Goal: Information Seeking & Learning: Learn about a topic

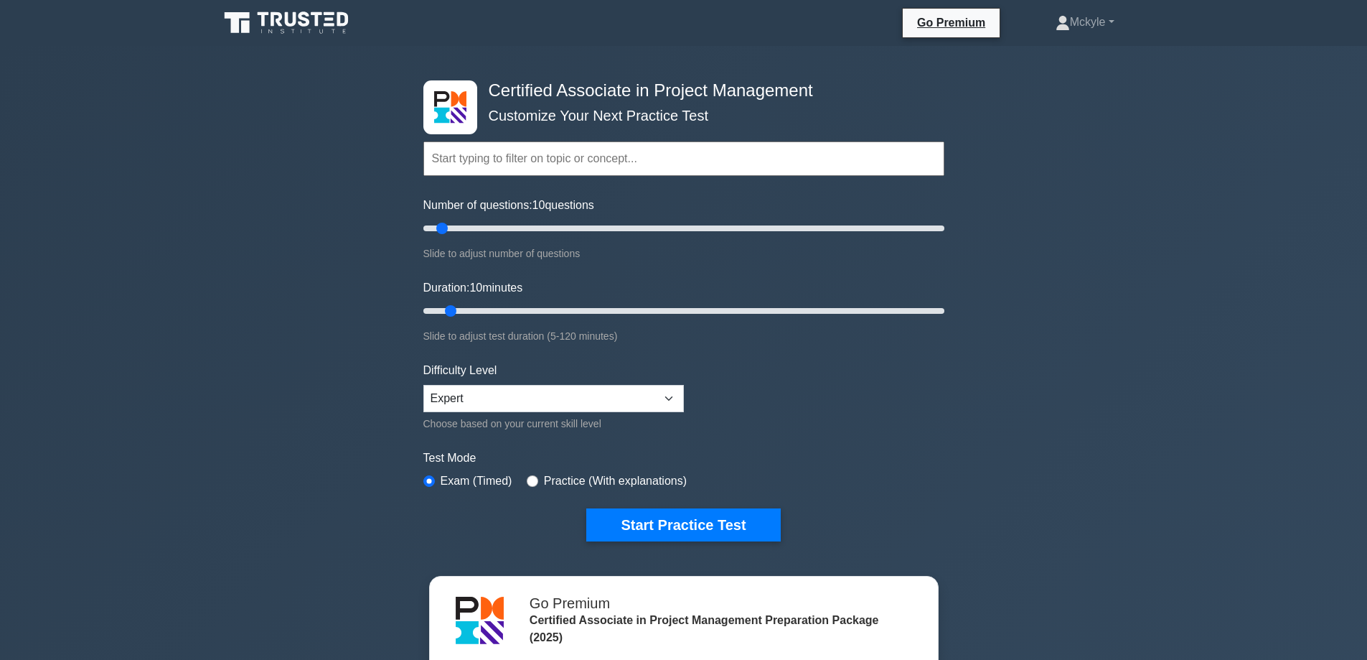
click at [300, 11] on icon at bounding box center [288, 22] width 138 height 27
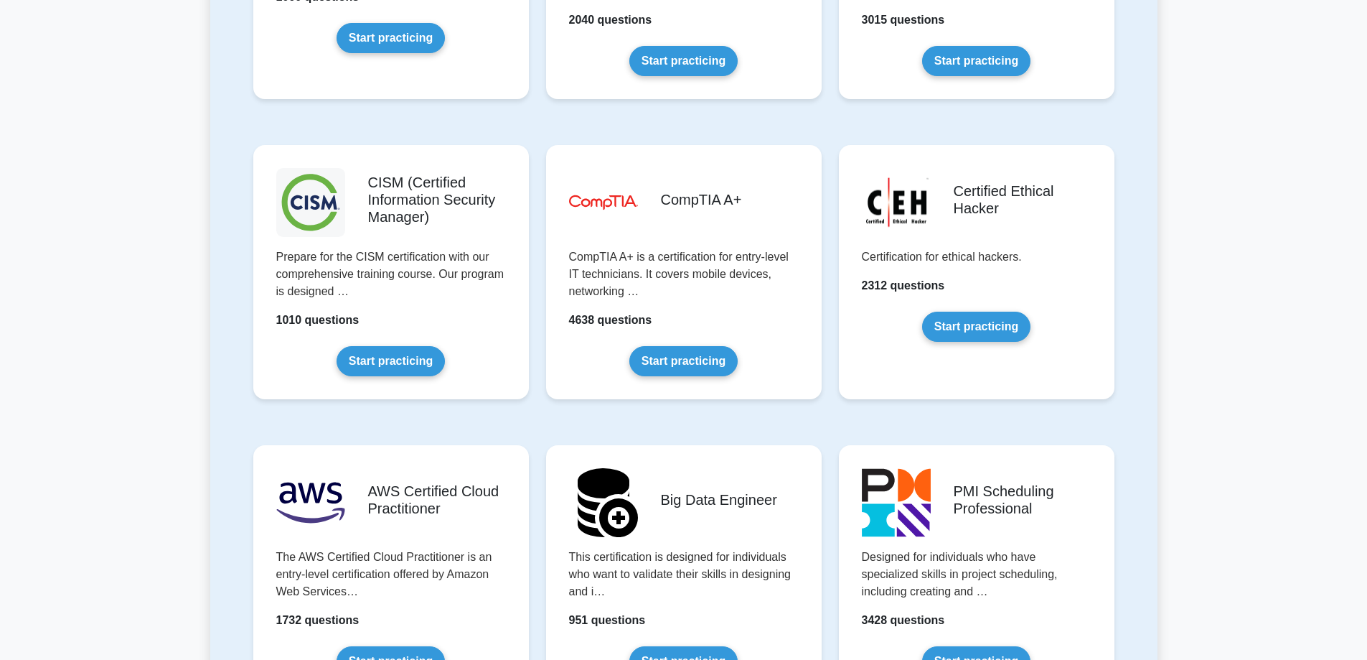
scroll to position [2010, 0]
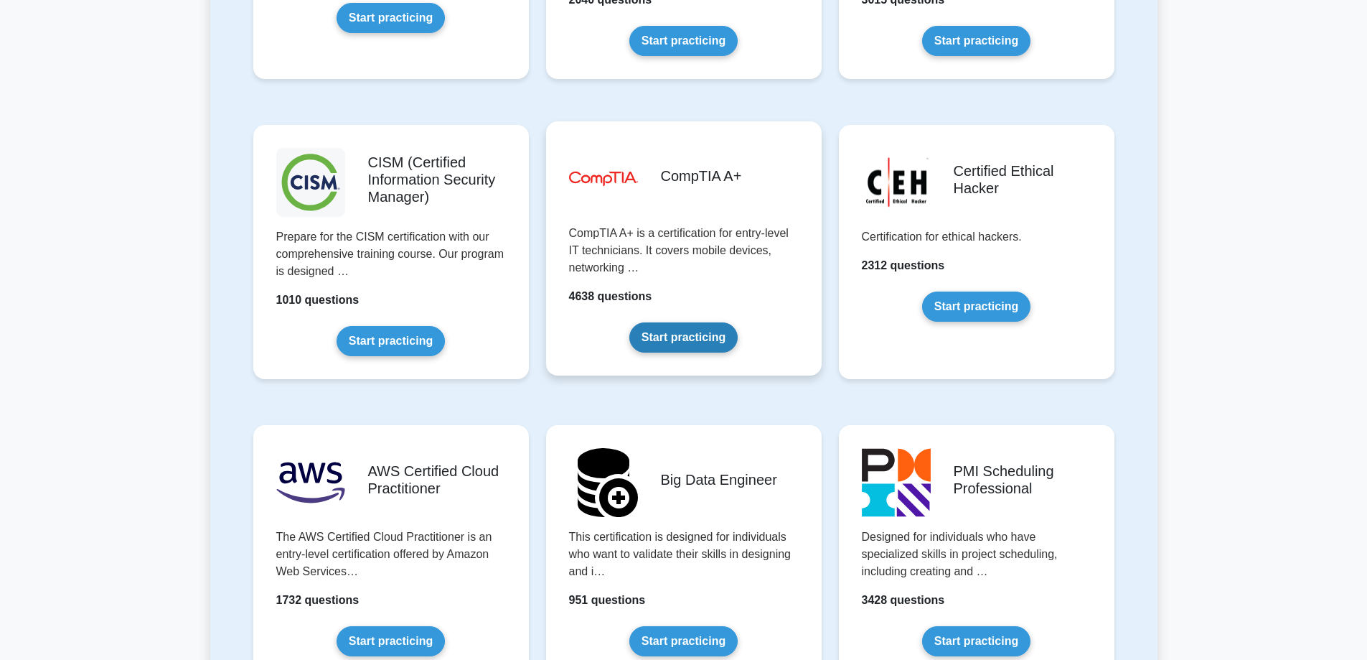
click at [670, 342] on link "Start practicing" at bounding box center [683, 337] width 108 height 30
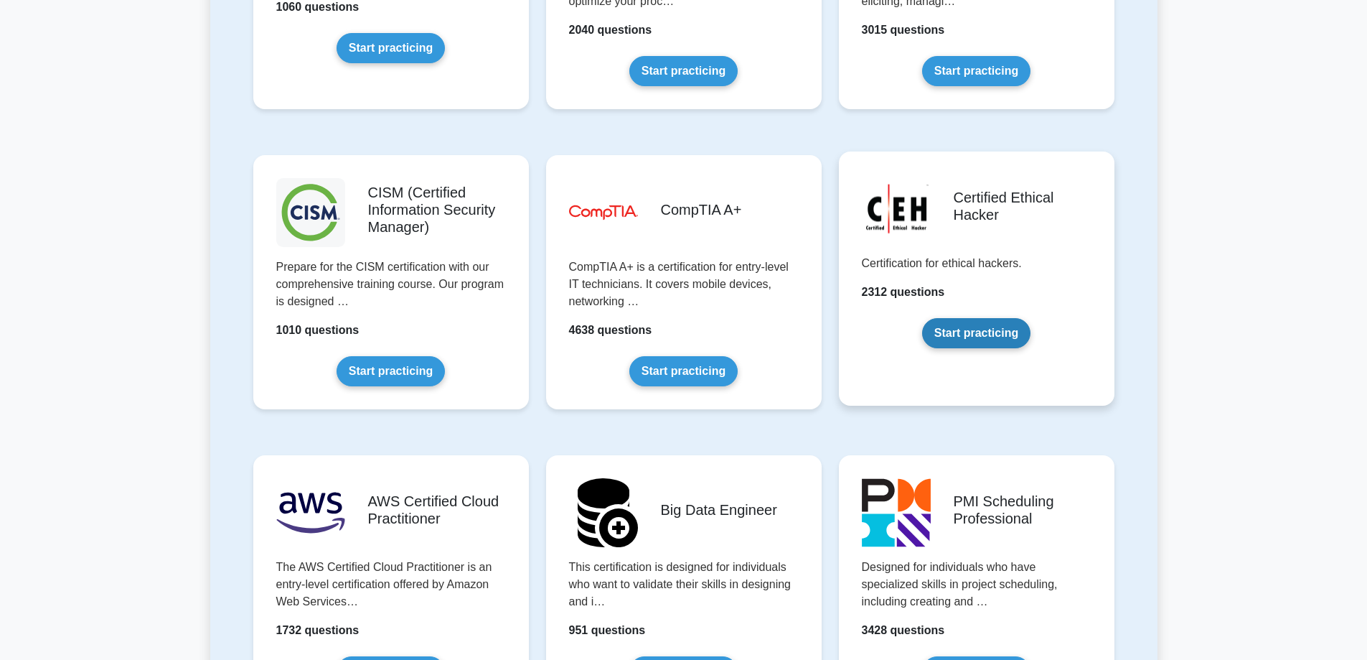
scroll to position [1938, 0]
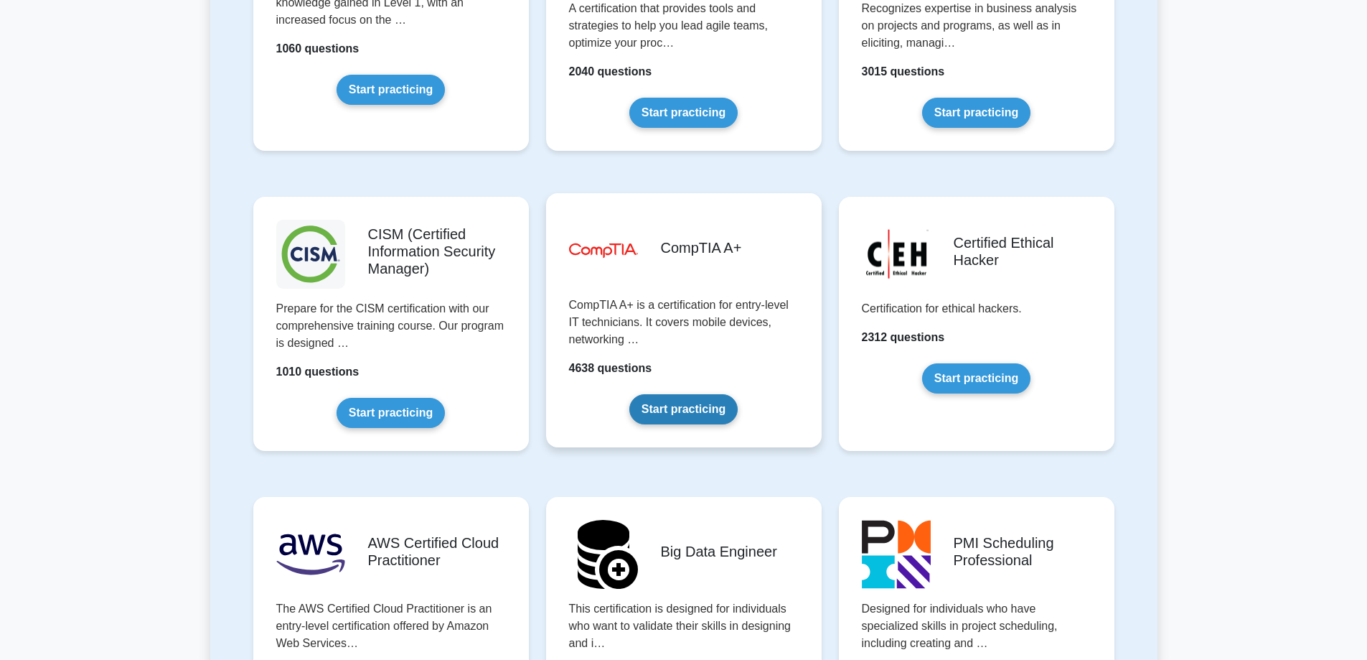
click at [698, 395] on link "Start practicing" at bounding box center [683, 409] width 108 height 30
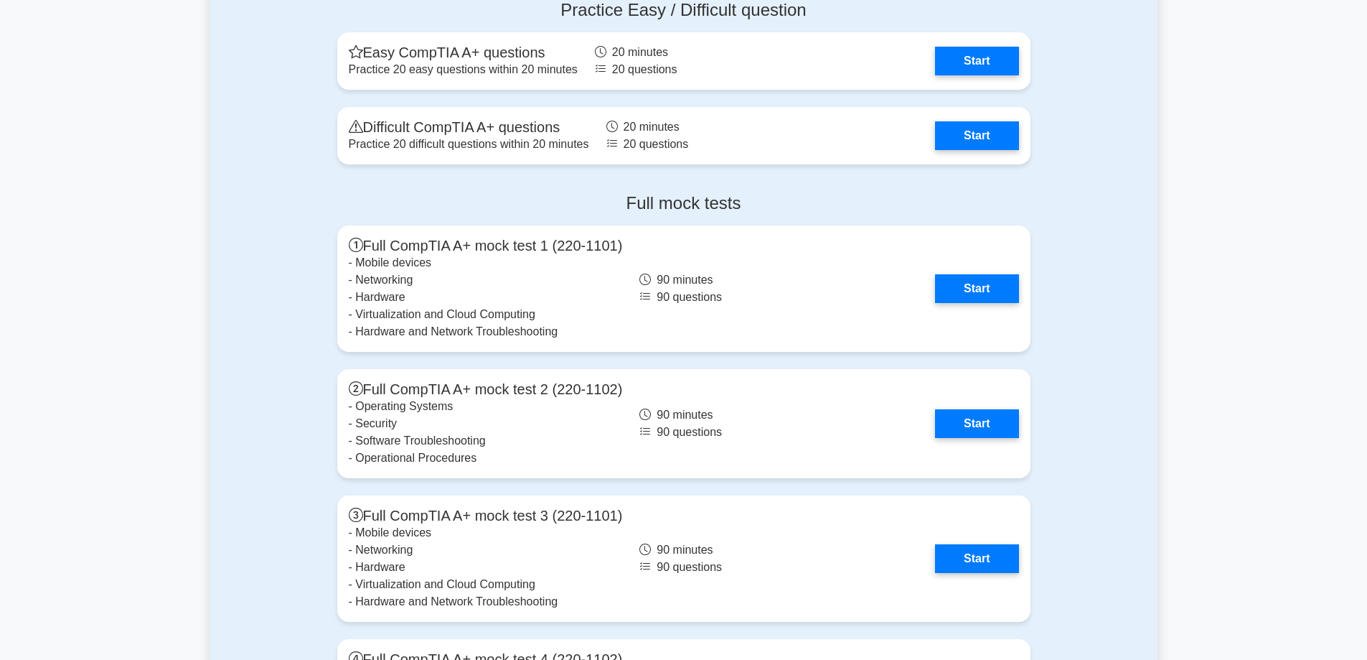
scroll to position [3445, 0]
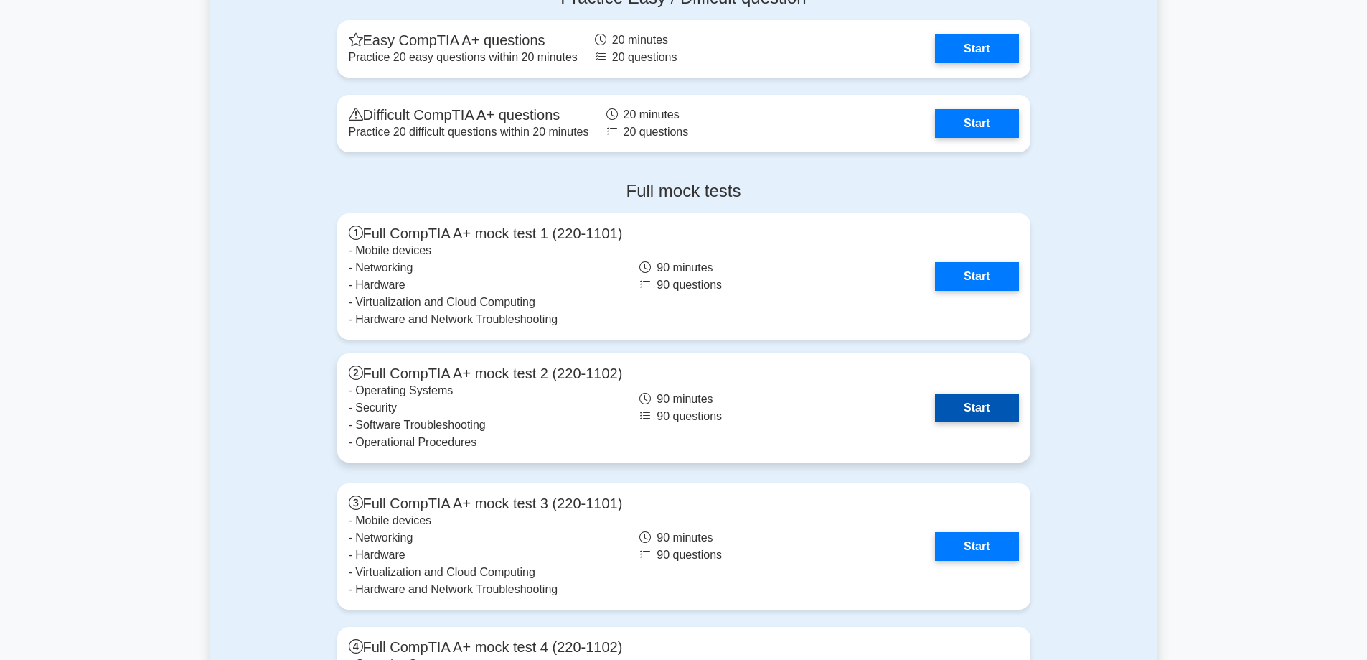
click at [985, 398] on link "Start" at bounding box center [976, 407] width 83 height 29
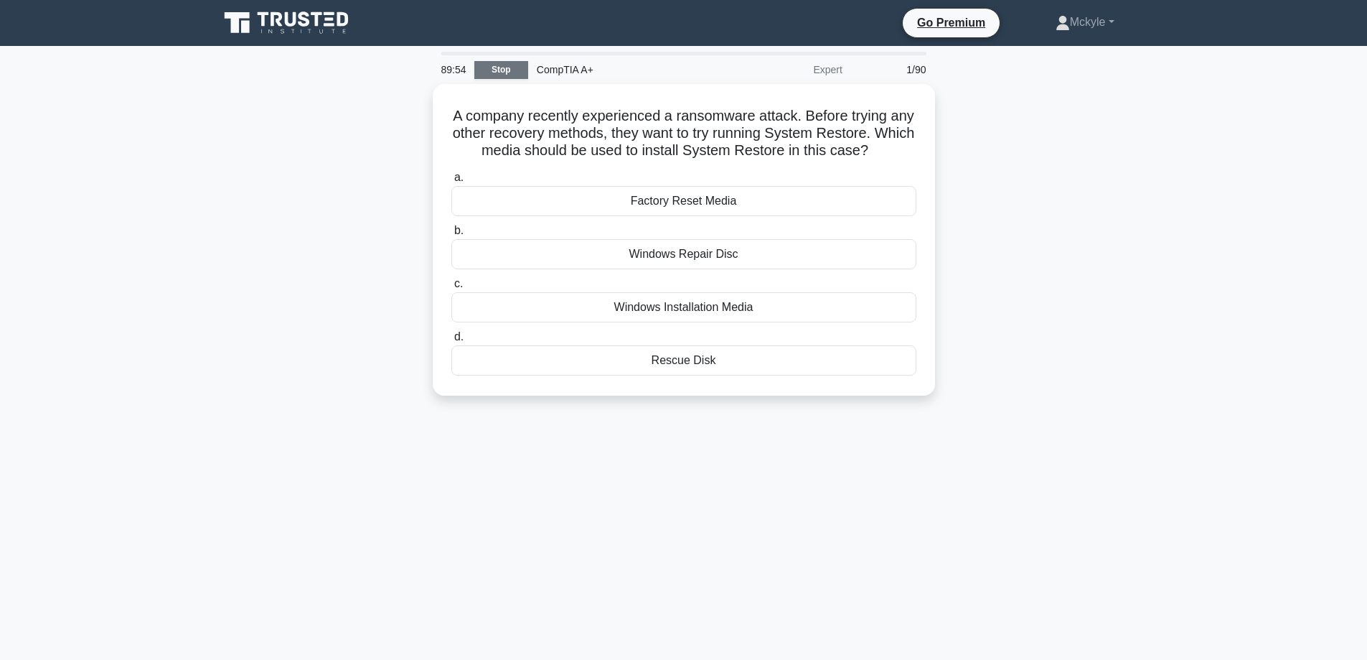
click at [508, 65] on link "Stop" at bounding box center [501, 70] width 54 height 18
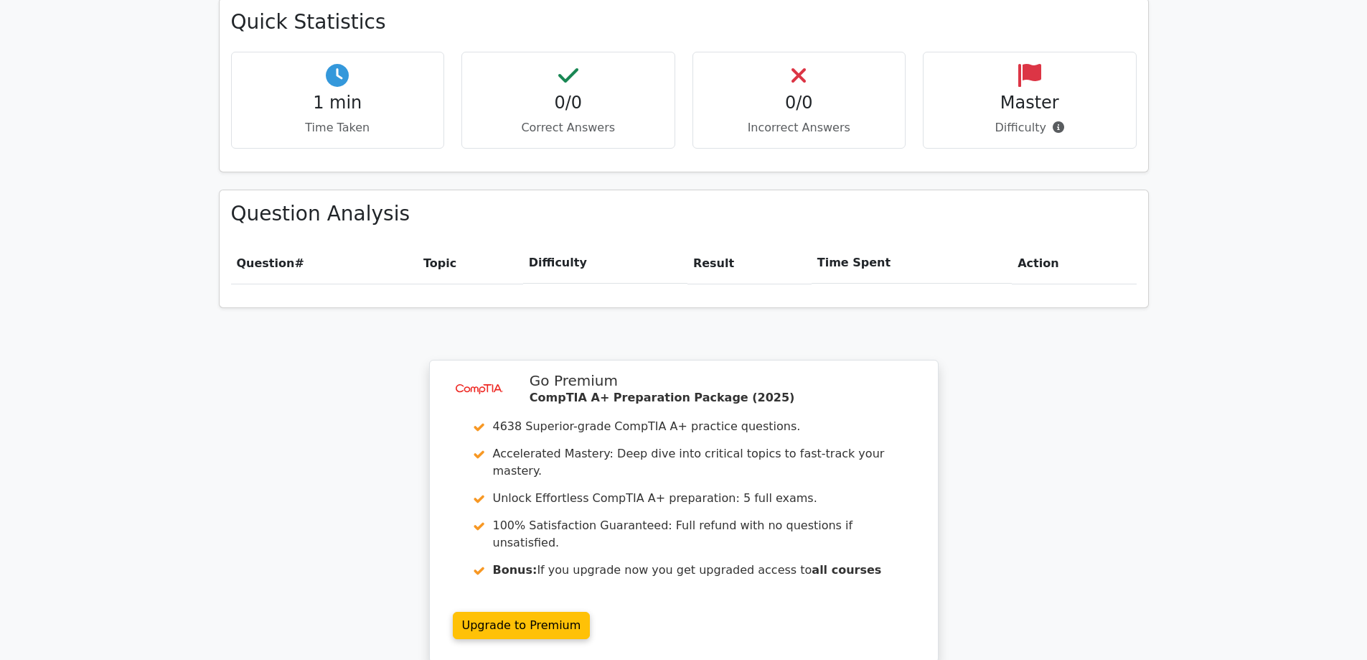
scroll to position [991, 0]
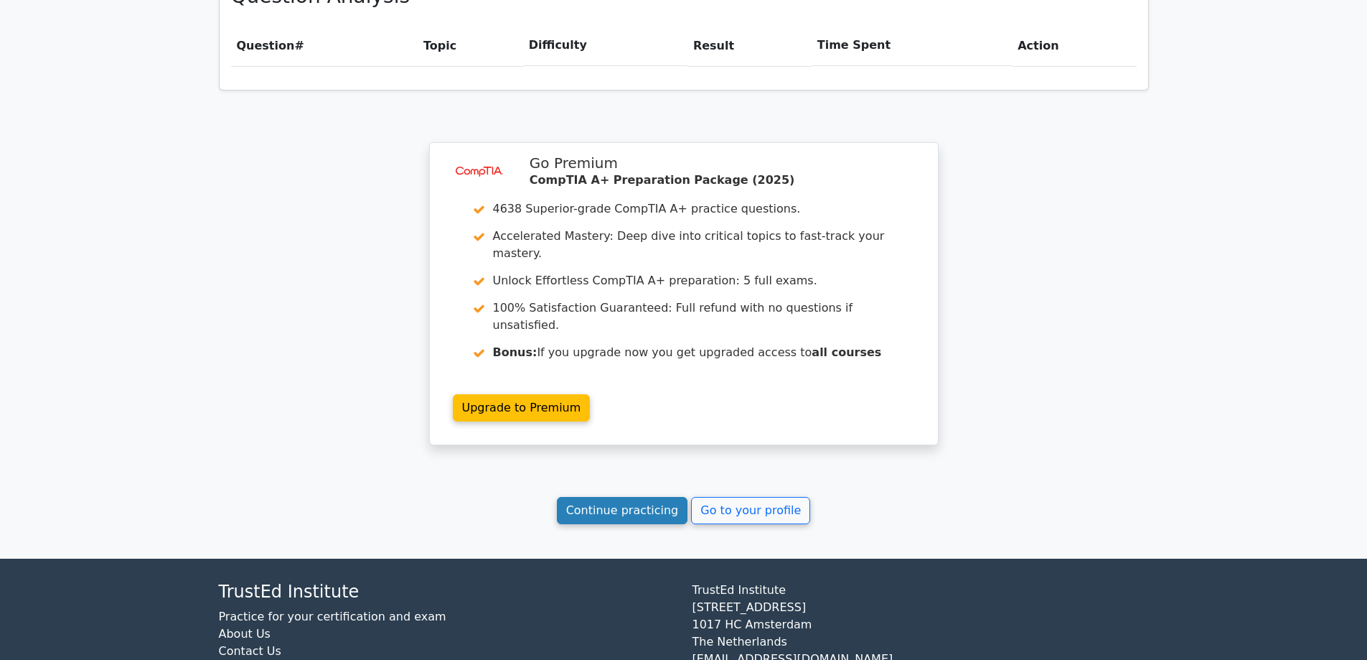
click at [653, 497] on link "Continue practicing" at bounding box center [622, 510] width 131 height 27
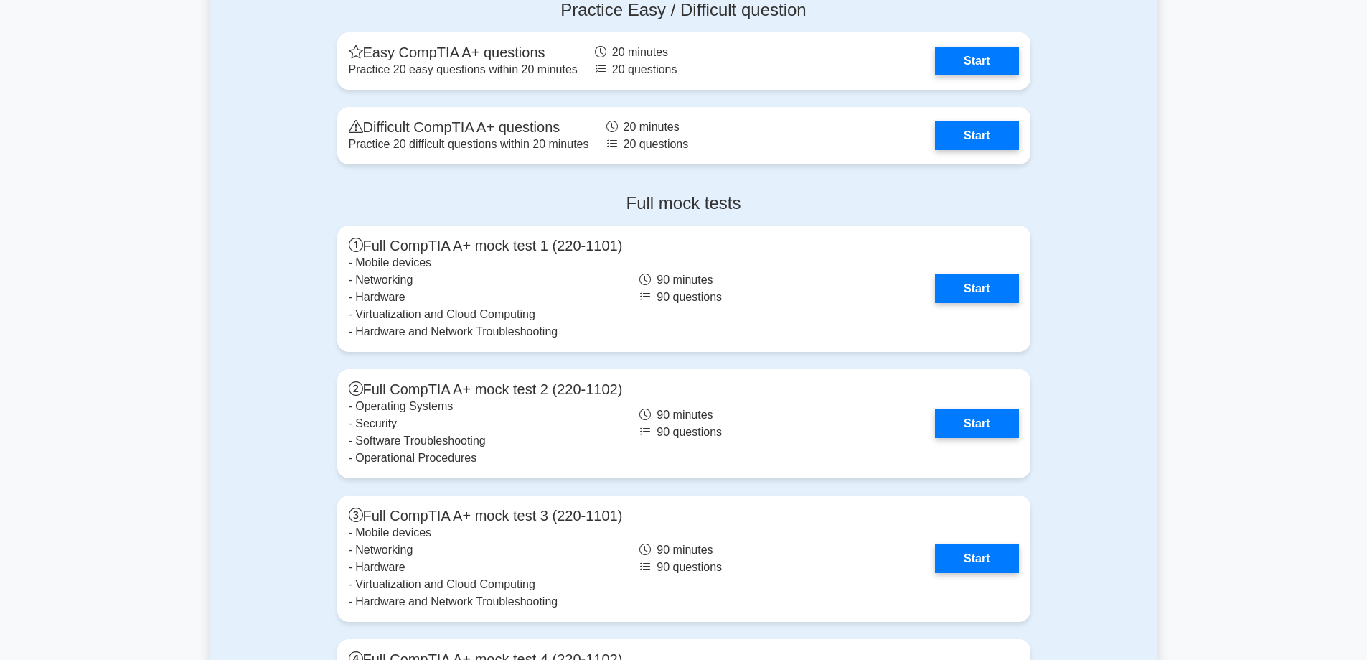
scroll to position [3445, 0]
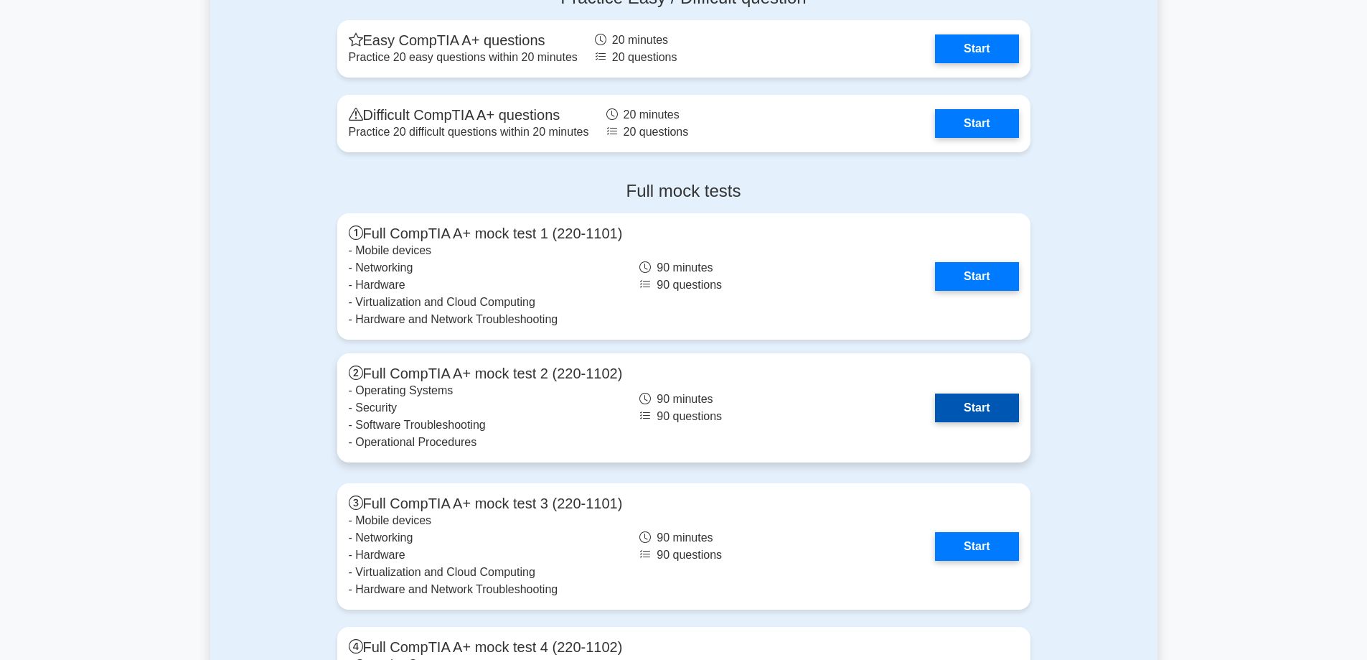
click at [965, 417] on link "Start" at bounding box center [976, 407] width 83 height 29
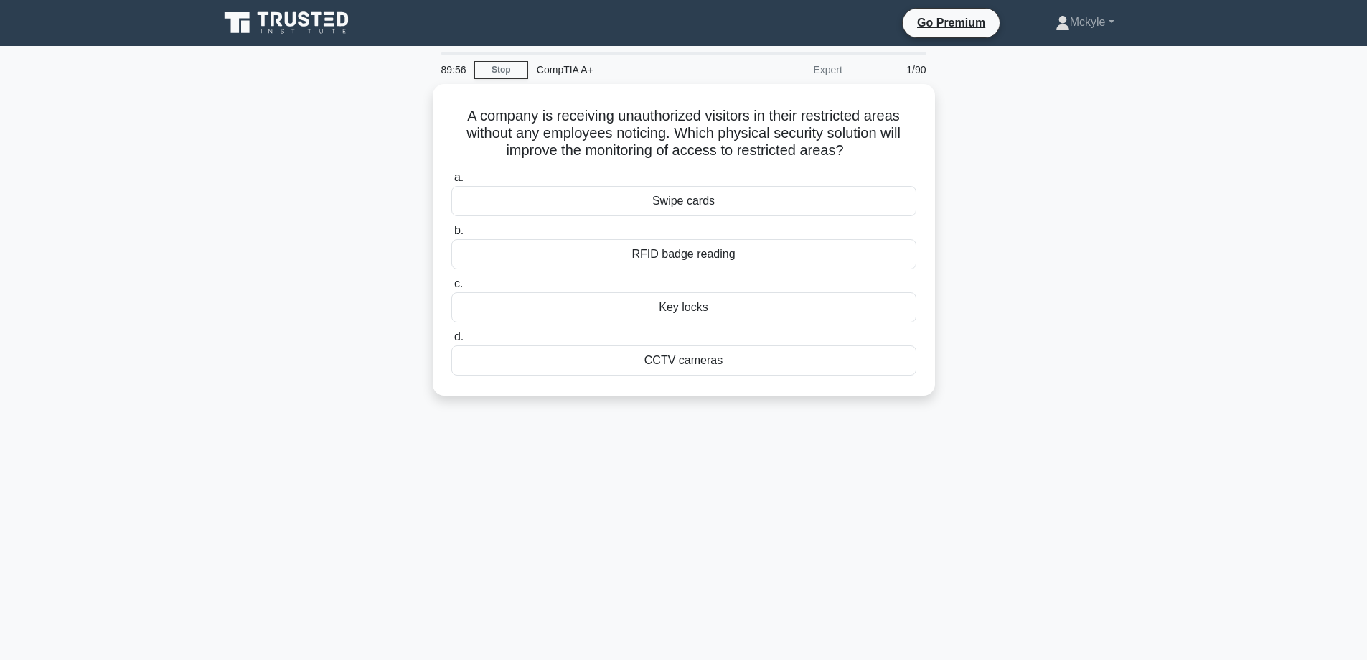
click at [1176, 431] on main "89:56 Stop CompTIA A+ Expert 1/90 A company is receiving unauthorized visitors …" at bounding box center [683, 410] width 1367 height 729
click at [698, 352] on div "CCTV cameras" at bounding box center [683, 357] width 465 height 30
click at [451, 338] on input "d. CCTV cameras" at bounding box center [451, 333] width 0 height 9
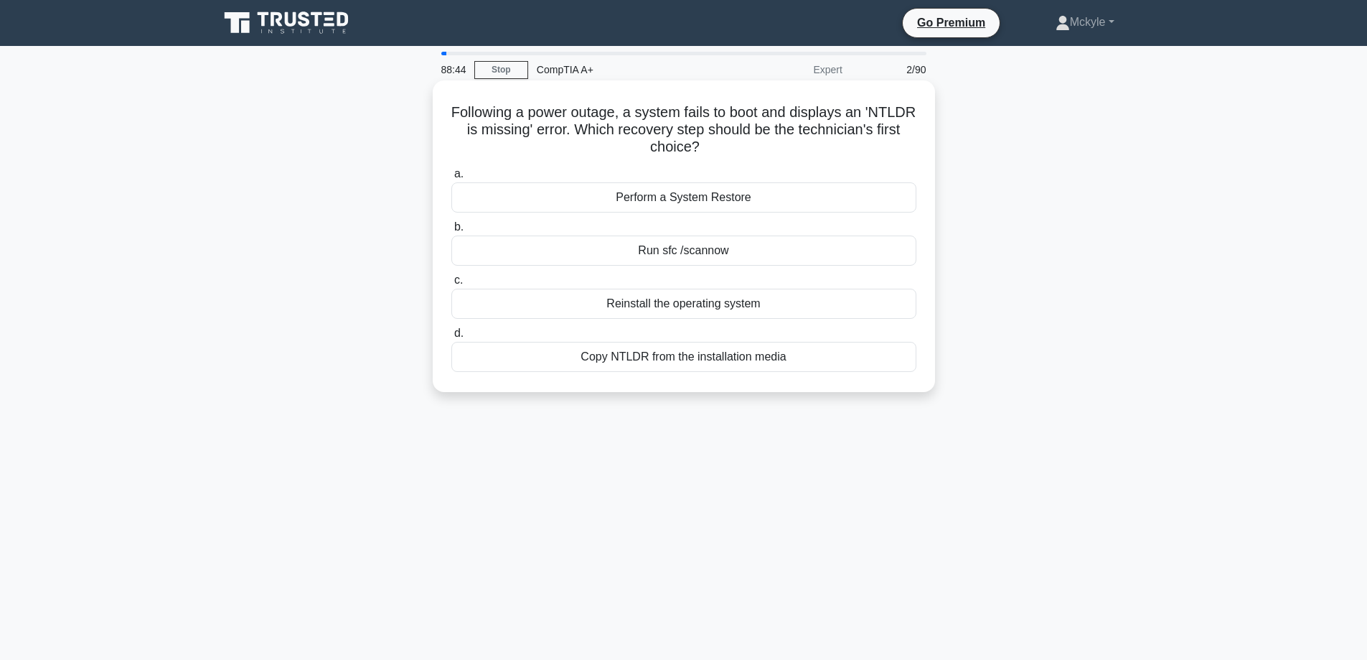
click at [711, 253] on div "Run sfc /scannow" at bounding box center [683, 250] width 465 height 30
click at [451, 232] on input "b. Run sfc /scannow" at bounding box center [451, 227] width 0 height 9
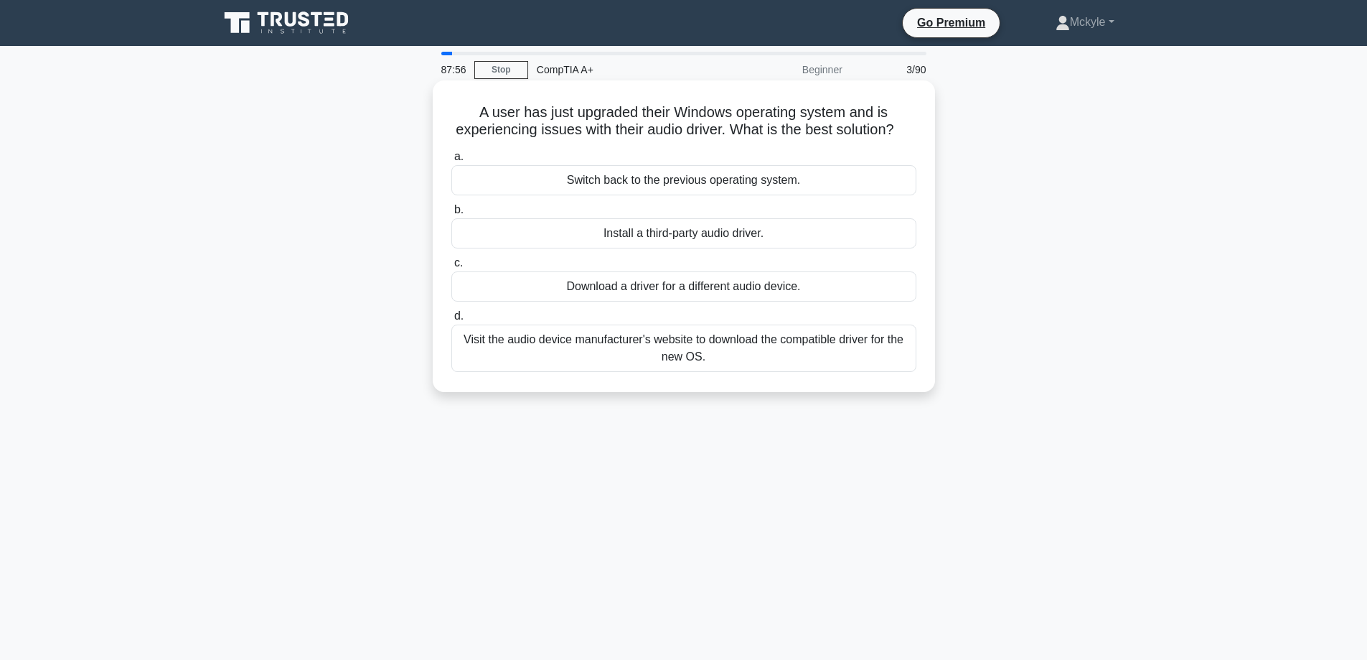
click at [829, 367] on div "Visit the audio device manufacturer's website to download the compatible driver…" at bounding box center [683, 347] width 465 height 47
click at [451, 321] on input "d. Visit the audio device manufacturer's website to download the compatible dri…" at bounding box center [451, 316] width 0 height 9
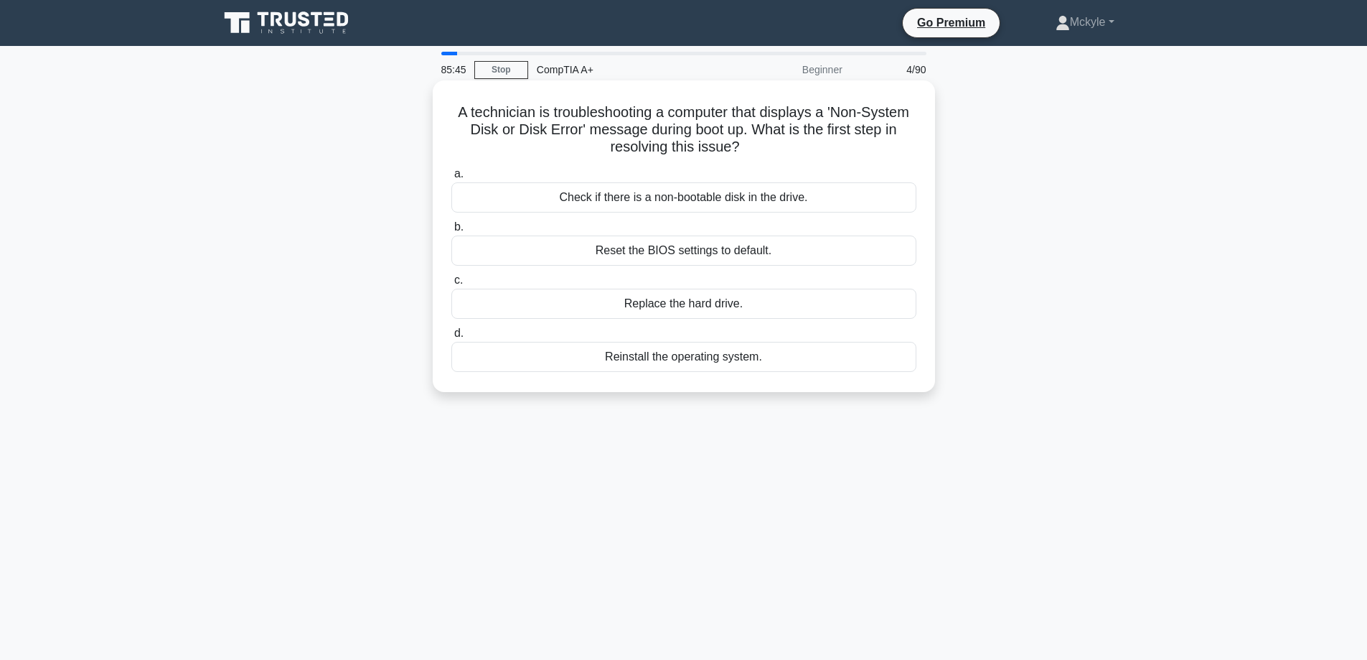
click at [785, 195] on div "Check if there is a non-bootable disk in the drive." at bounding box center [683, 197] width 465 height 30
click at [451, 179] on input "a. Check if there is a non-bootable disk in the drive." at bounding box center [451, 173] width 0 height 9
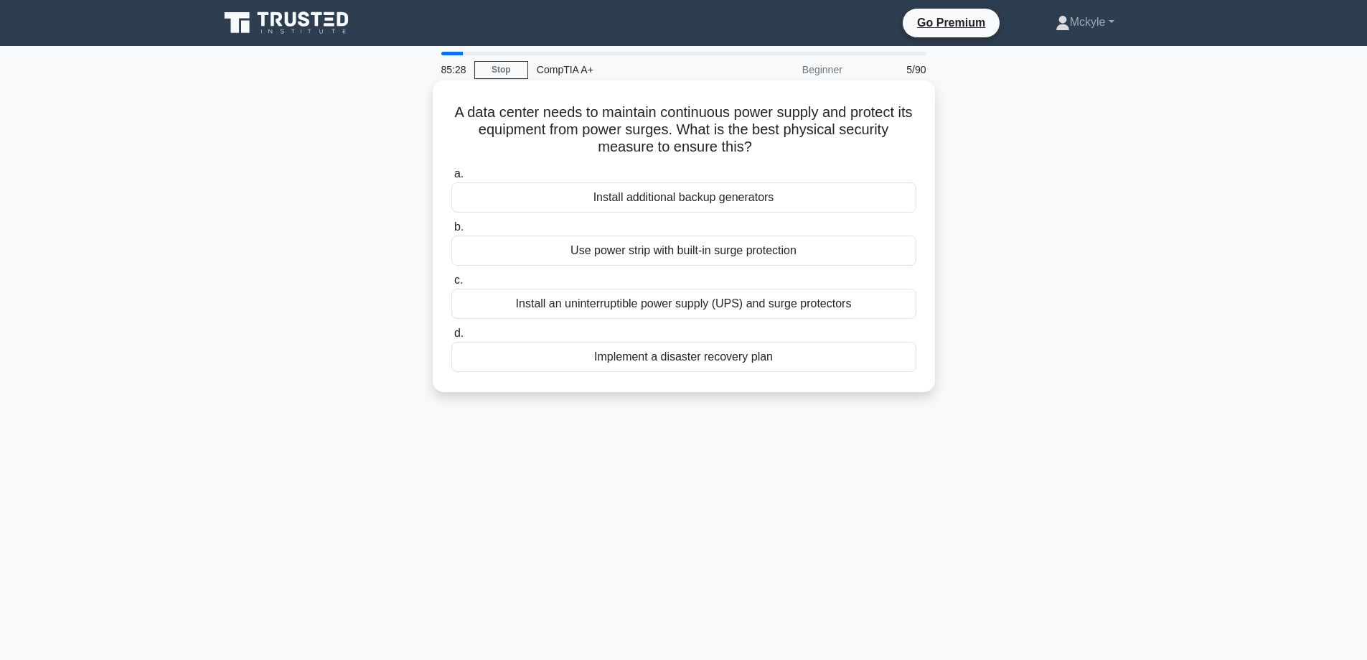
click at [778, 306] on div "Install an uninterruptible power supply (UPS) and surge protectors" at bounding box center [683, 304] width 465 height 30
click at [451, 285] on input "c. Install an uninterruptible power supply (UPS) and surge protectors" at bounding box center [451, 280] width 0 height 9
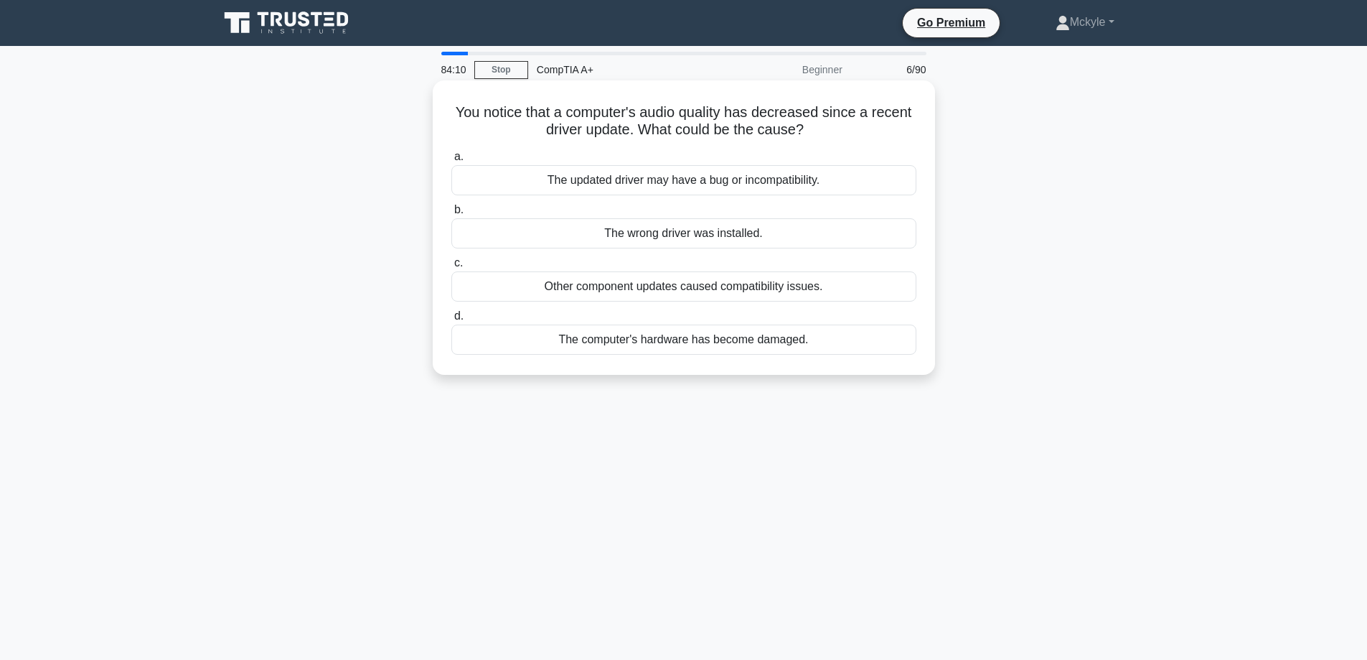
click at [777, 224] on div "The wrong driver was installed." at bounding box center [683, 233] width 465 height 30
click at [451, 215] on input "b. The wrong driver was installed." at bounding box center [451, 209] width 0 height 9
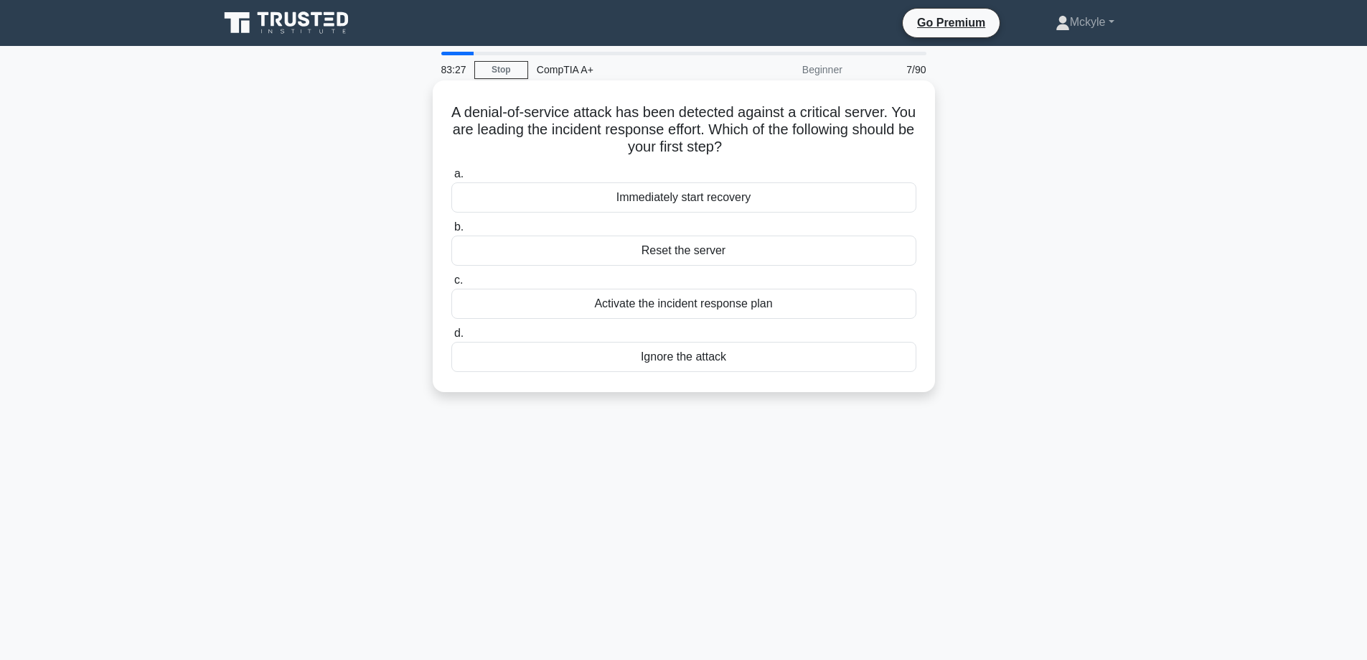
click at [757, 304] on div "Activate the incident response plan" at bounding box center [683, 304] width 465 height 30
click at [451, 285] on input "c. Activate the incident response plan" at bounding box center [451, 280] width 0 height 9
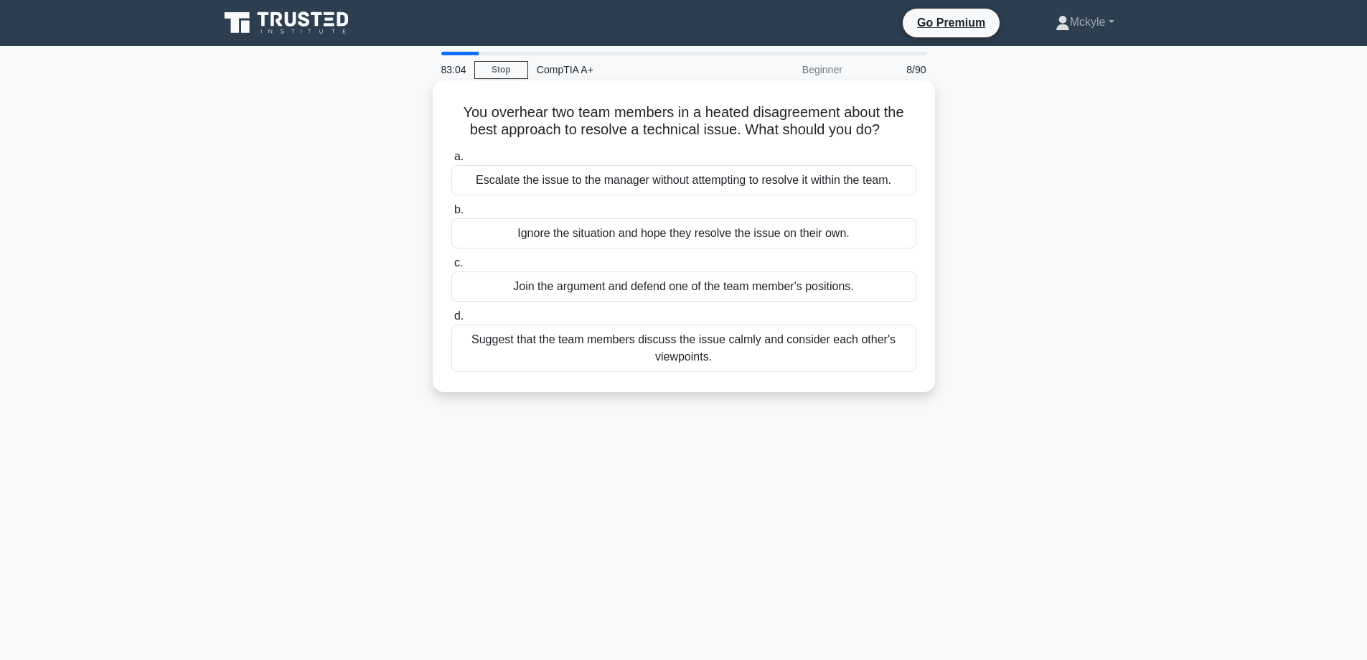
click at [650, 355] on div "Suggest that the team members discuss the issue calmly and consider each other'…" at bounding box center [683, 347] width 465 height 47
click at [451, 321] on input "d. Suggest that the team members discuss the issue calmly and consider each oth…" at bounding box center [451, 316] width 0 height 9
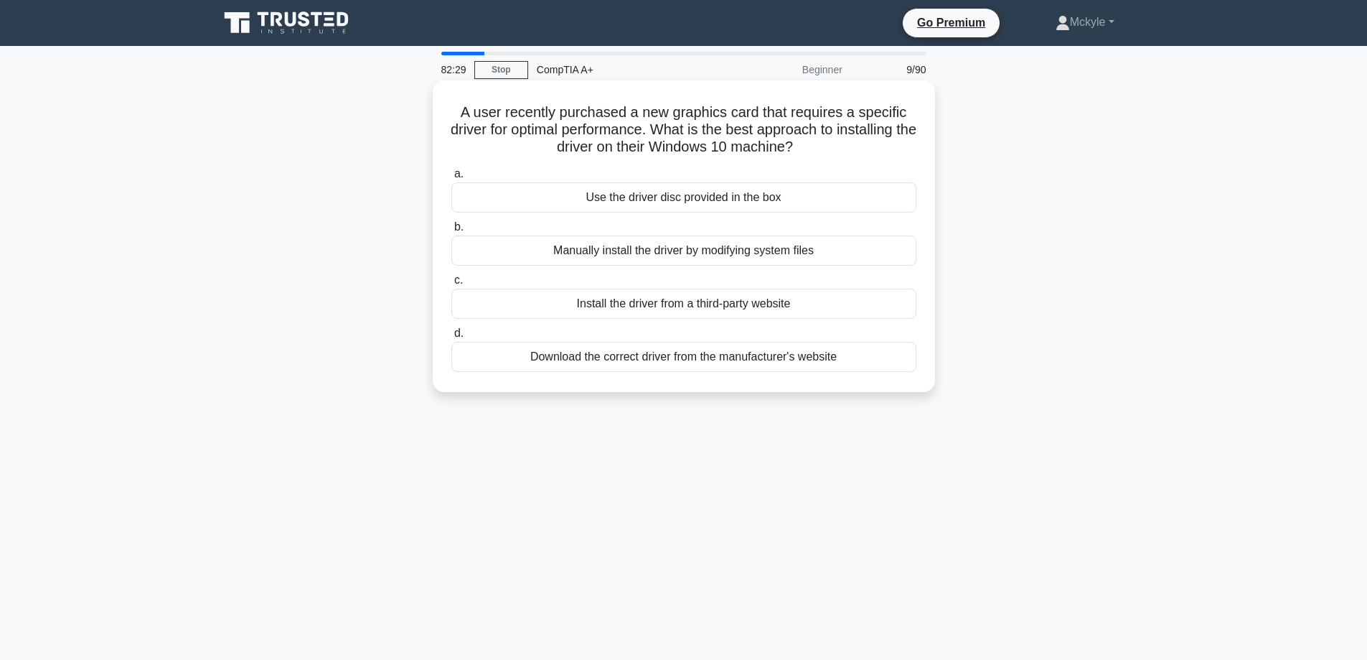
click at [777, 361] on div "Download the correct driver from the manufacturer's website" at bounding box center [683, 357] width 465 height 30
click at [451, 338] on input "d. Download the correct driver from the manufacturer's website" at bounding box center [451, 333] width 0 height 9
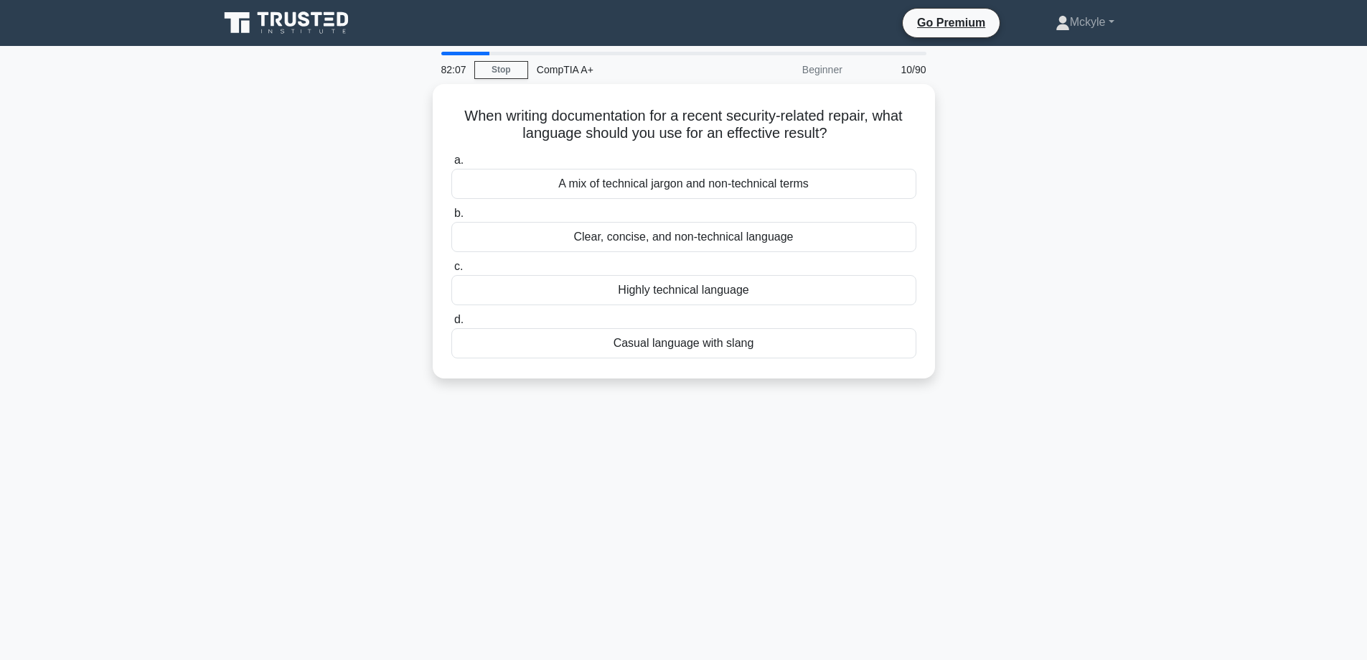
click at [406, 659] on div "82:07 Stop CompTIA A+ Beginner 10/90 When writing documentation for a recent se…" at bounding box center [683, 411] width 947 height 718
click at [1141, 430] on div "81:15 Stop CompTIA A+ Beginner 10/90 When writing documentation for a recent se…" at bounding box center [683, 411] width 947 height 718
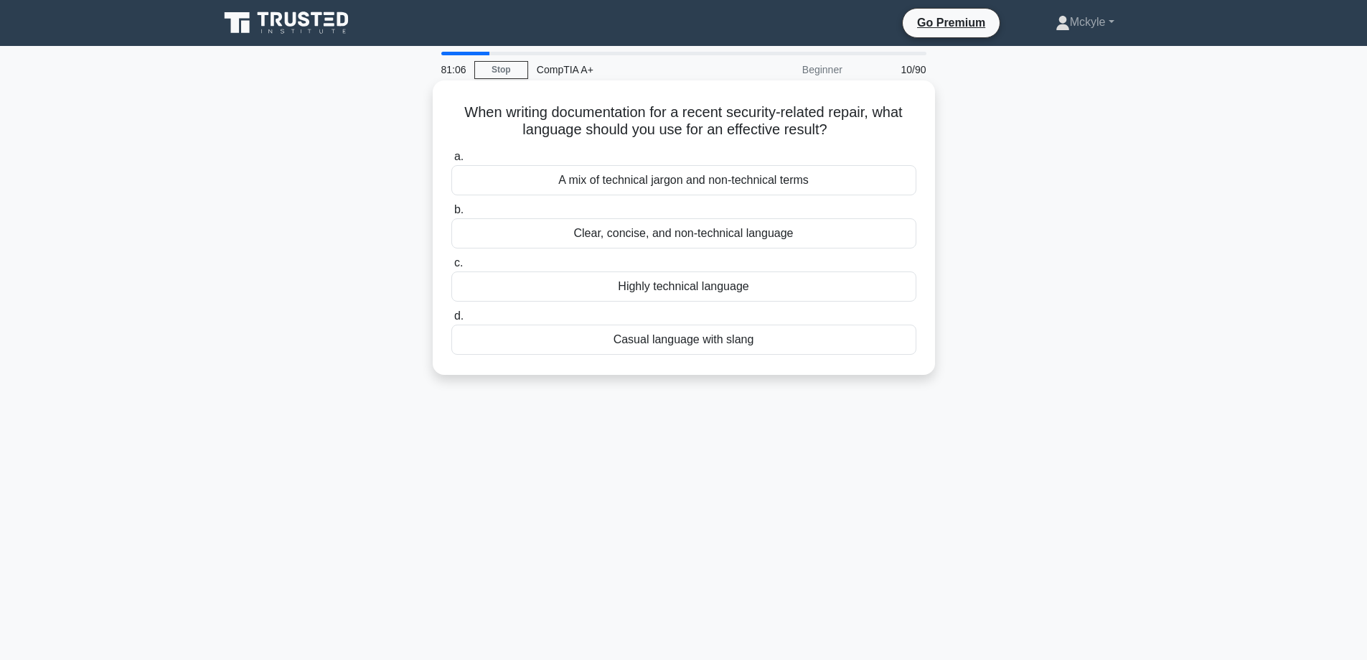
click at [770, 230] on div "Clear, concise, and non-technical language" at bounding box center [683, 233] width 465 height 30
click at [451, 215] on input "b. Clear, concise, and non-technical language" at bounding box center [451, 209] width 0 height 9
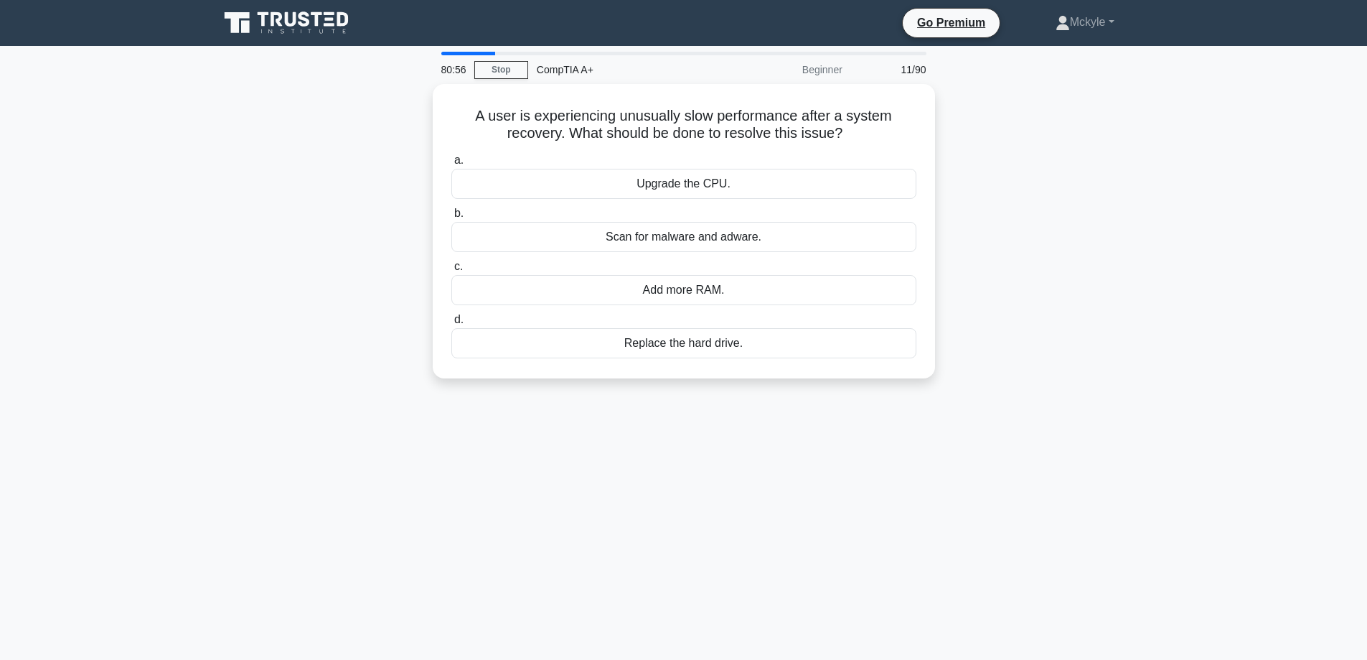
click at [770, 230] on div "Scan for malware and adware." at bounding box center [683, 237] width 465 height 30
click at [451, 218] on input "b. Scan for malware and adware." at bounding box center [451, 213] width 0 height 9
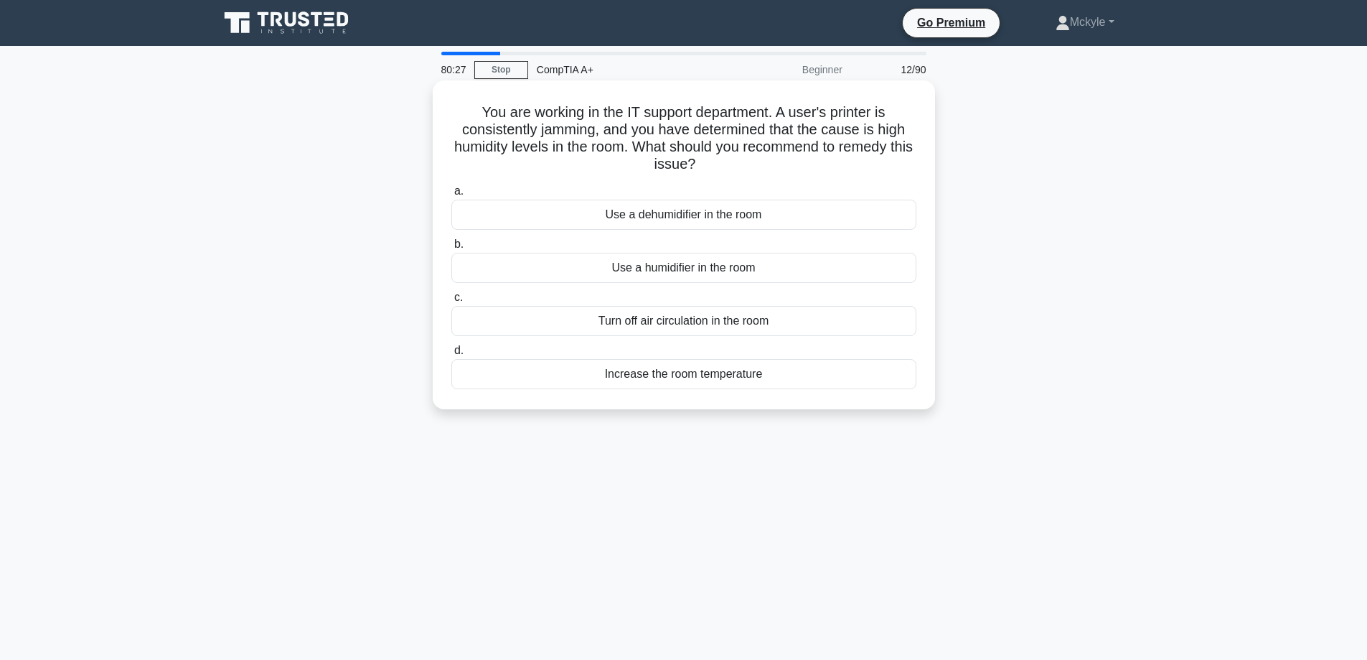
click at [772, 216] on div "Use a dehumidifier in the room" at bounding box center [683, 215] width 465 height 30
click at [451, 196] on input "a. Use a dehumidifier in the room" at bounding box center [451, 191] width 0 height 9
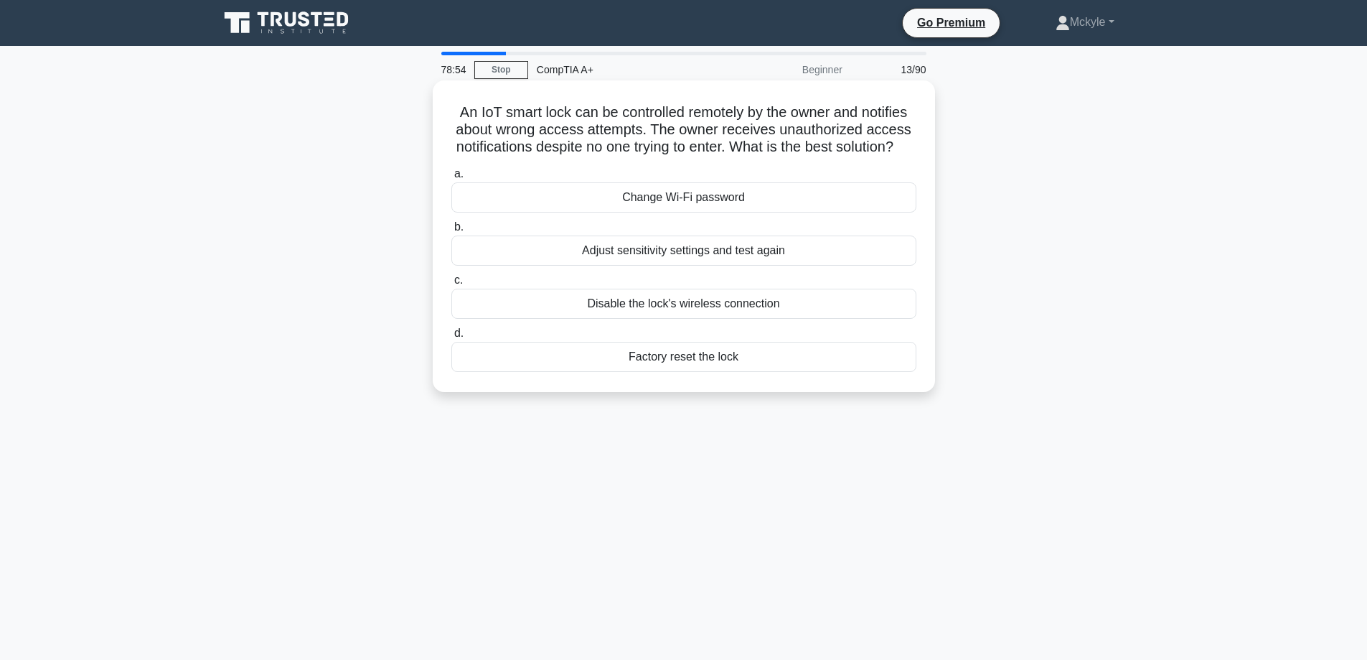
click at [755, 263] on div "Adjust sensitivity settings and test again" at bounding box center [683, 250] width 465 height 30
click at [451, 232] on input "b. Adjust sensitivity settings and test again" at bounding box center [451, 227] width 0 height 9
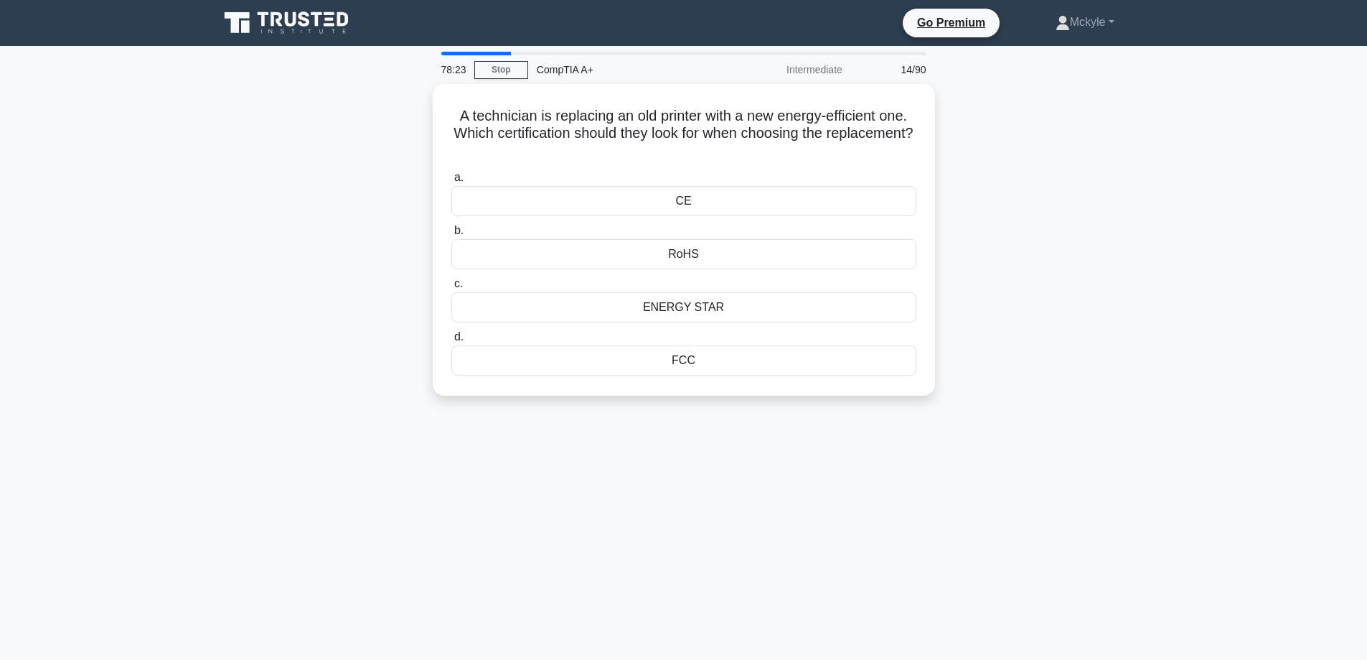
drag, startPoint x: 450, startPoint y: 112, endPoint x: 729, endPoint y: 401, distance: 402.0
click at [729, 401] on div "A technician is replacing an old printer with a new energy-efficient one. Which…" at bounding box center [683, 248] width 947 height 329
copy div "A technician is replacing an old printer with a new energy-efficient one. Which…"
click at [1036, 326] on div "A technician is replacing an old printer with a new energy-efficient one. Which…" at bounding box center [683, 248] width 947 height 329
click at [768, 306] on div "ENERGY STAR" at bounding box center [683, 304] width 465 height 30
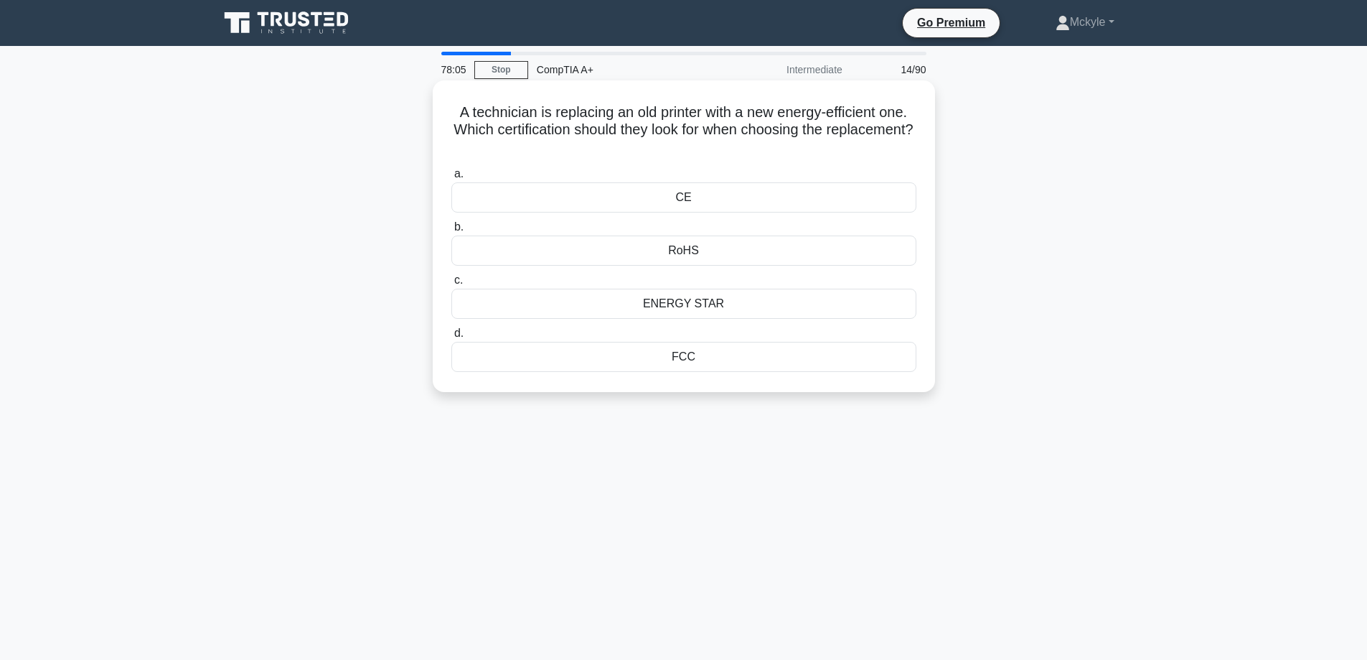
click at [451, 285] on input "c. ENERGY STAR" at bounding box center [451, 280] width 0 height 9
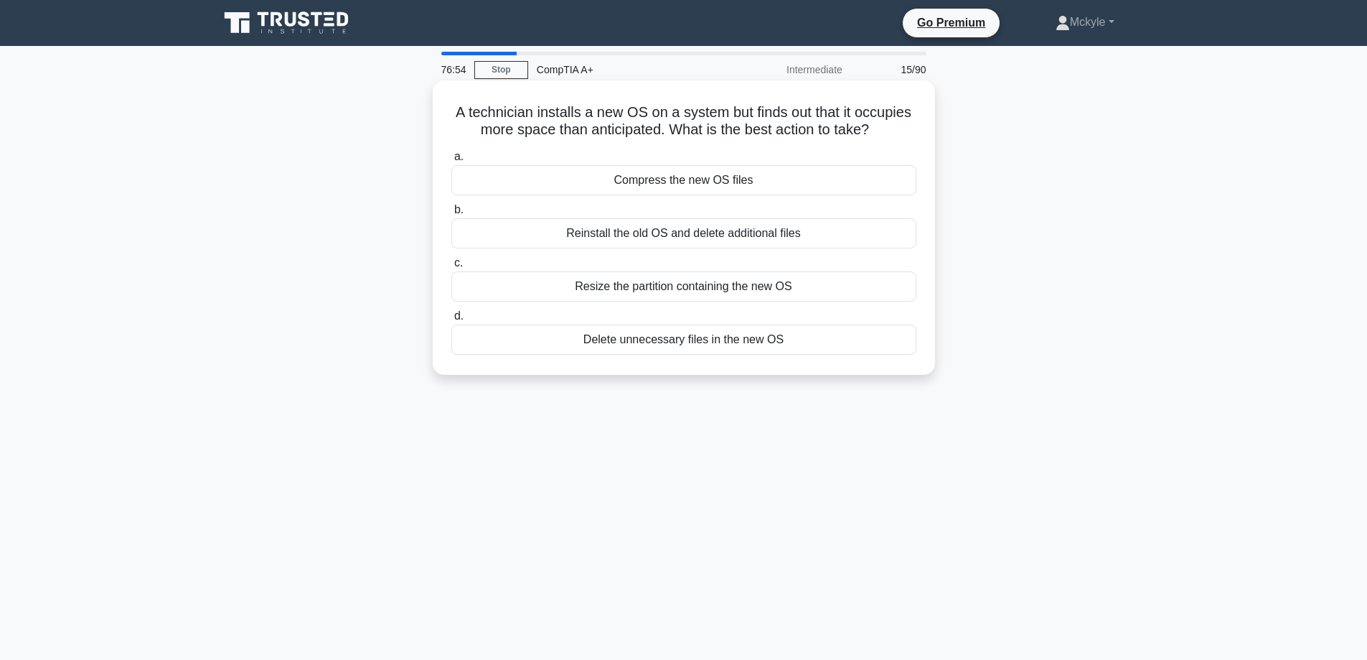
click at [807, 287] on div "Resize the partition containing the new OS" at bounding box center [683, 286] width 465 height 30
click at [451, 268] on input "c. Resize the partition containing the new OS" at bounding box center [451, 262] width 0 height 9
click at [689, 284] on div "Replace the hard drive with an SSD" at bounding box center [683, 286] width 465 height 30
click at [451, 268] on input "c. Replace the hard drive with an SSD" at bounding box center [451, 262] width 0 height 9
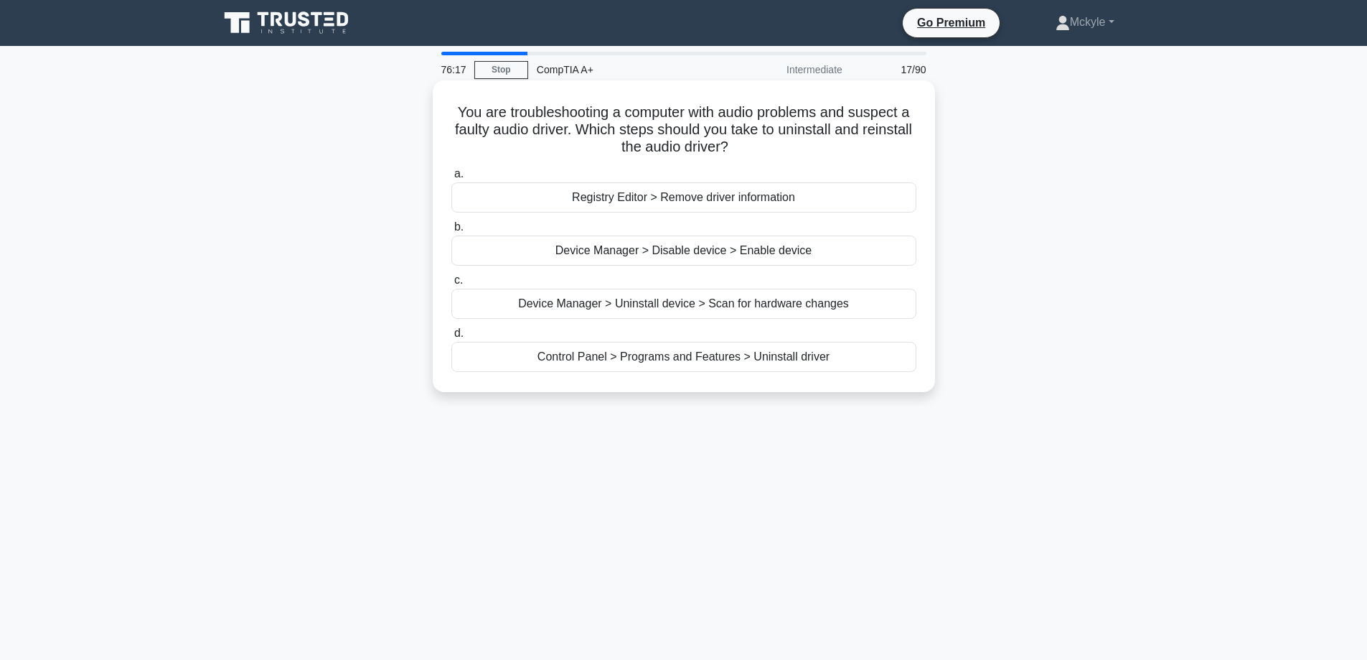
click at [707, 252] on div "Device Manager > Disable device > Enable device" at bounding box center [683, 250] width 465 height 30
click at [451, 232] on input "b. Device Manager > Disable device > Enable device" at bounding box center [451, 227] width 0 height 9
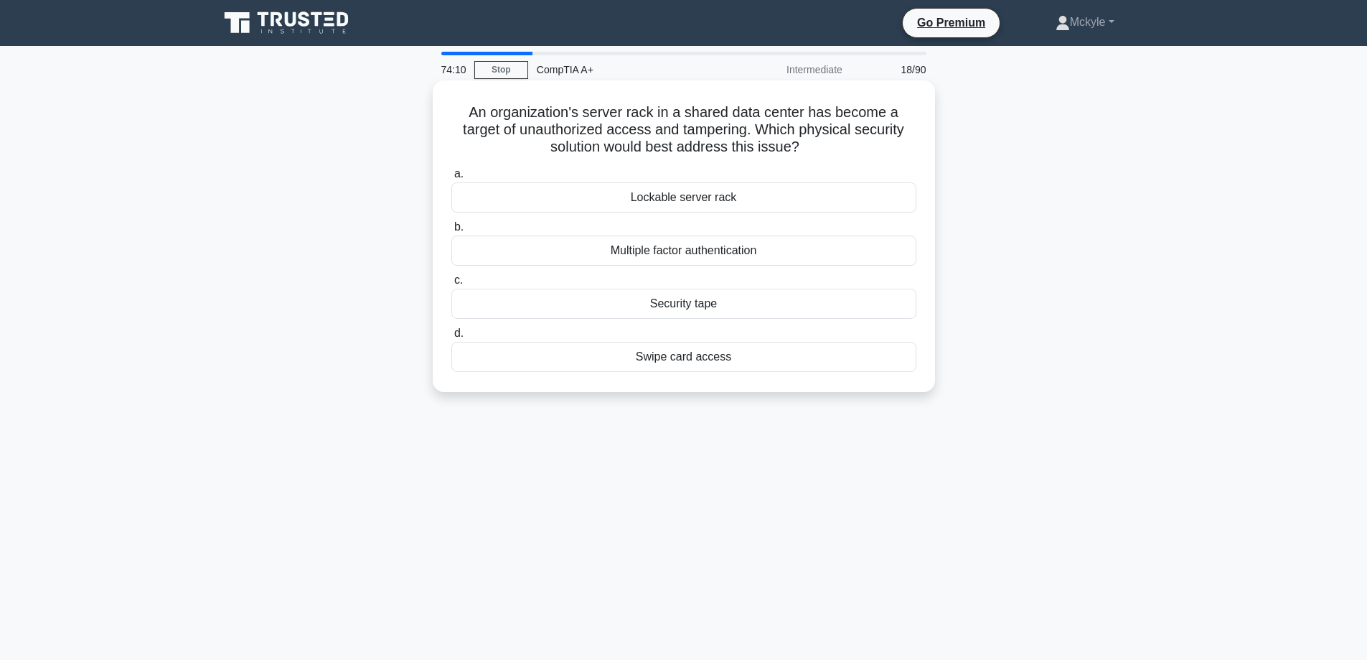
click at [712, 198] on div "Lockable server rack" at bounding box center [683, 197] width 465 height 30
click at [451, 179] on input "a. Lockable server rack" at bounding box center [451, 173] width 0 height 9
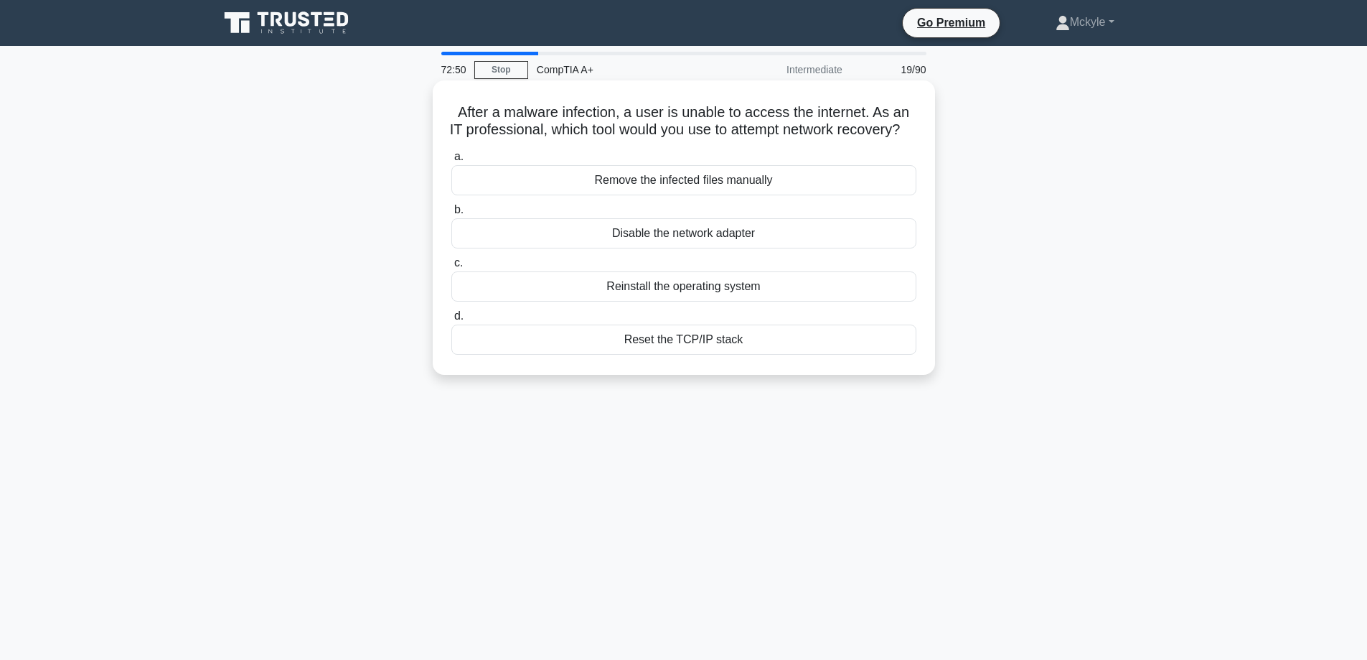
click at [805, 195] on div "Remove the infected files manually" at bounding box center [683, 180] width 465 height 30
click at [451, 162] on input "a. Remove the infected files manually" at bounding box center [451, 156] width 0 height 9
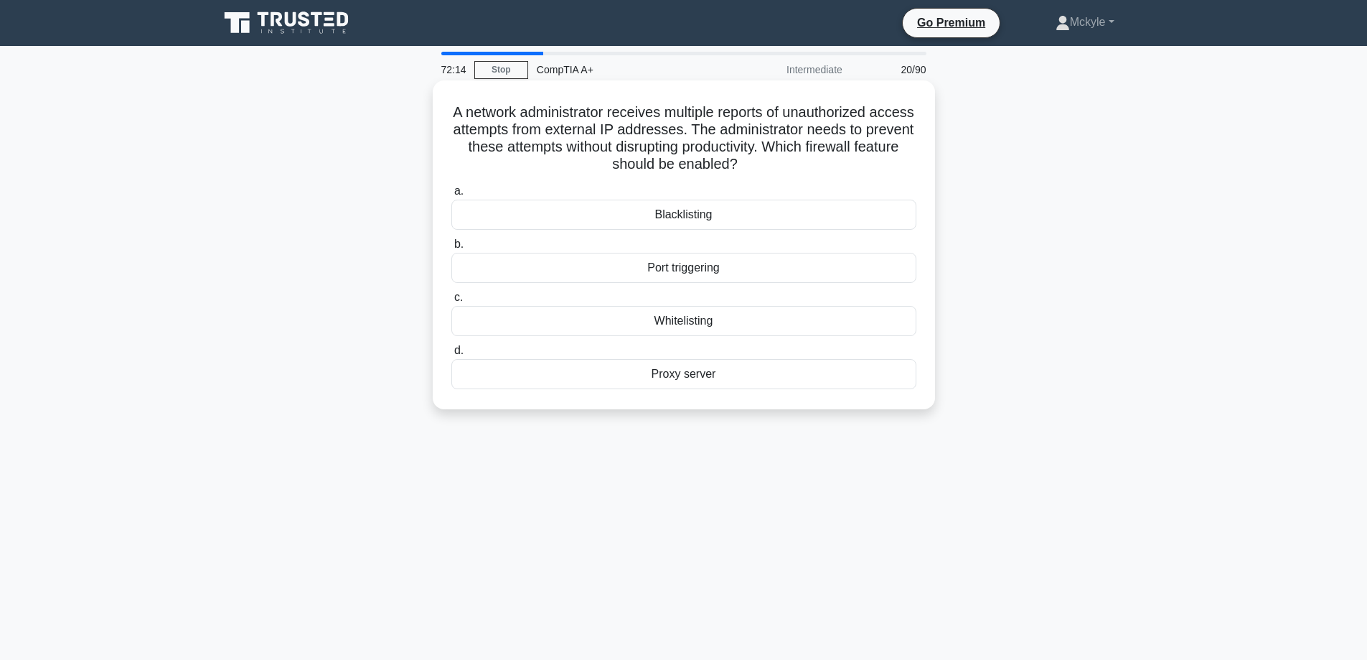
click at [668, 370] on div "Proxy server" at bounding box center [683, 374] width 465 height 30
click at [451, 355] on input "d. Proxy server" at bounding box center [451, 350] width 0 height 9
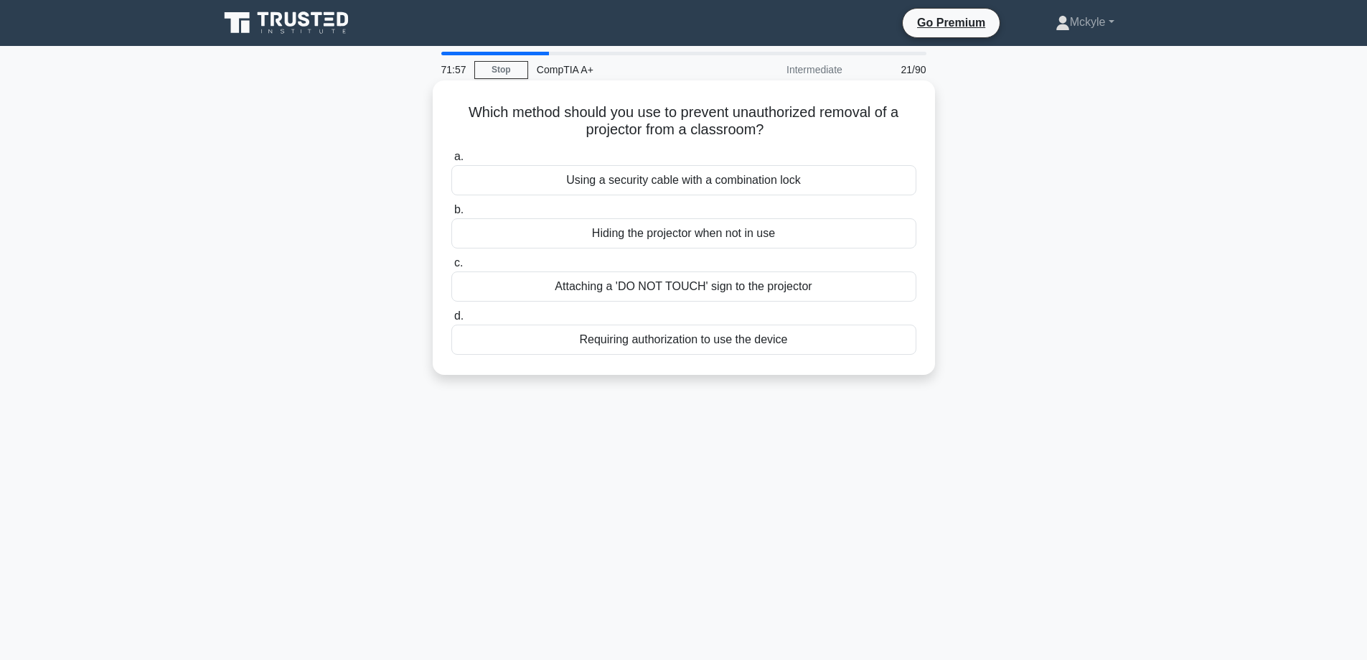
click at [663, 177] on div "Using a security cable with a combination lock" at bounding box center [683, 180] width 465 height 30
click at [451, 162] on input "a. Using a security cable with a combination lock" at bounding box center [451, 156] width 0 height 9
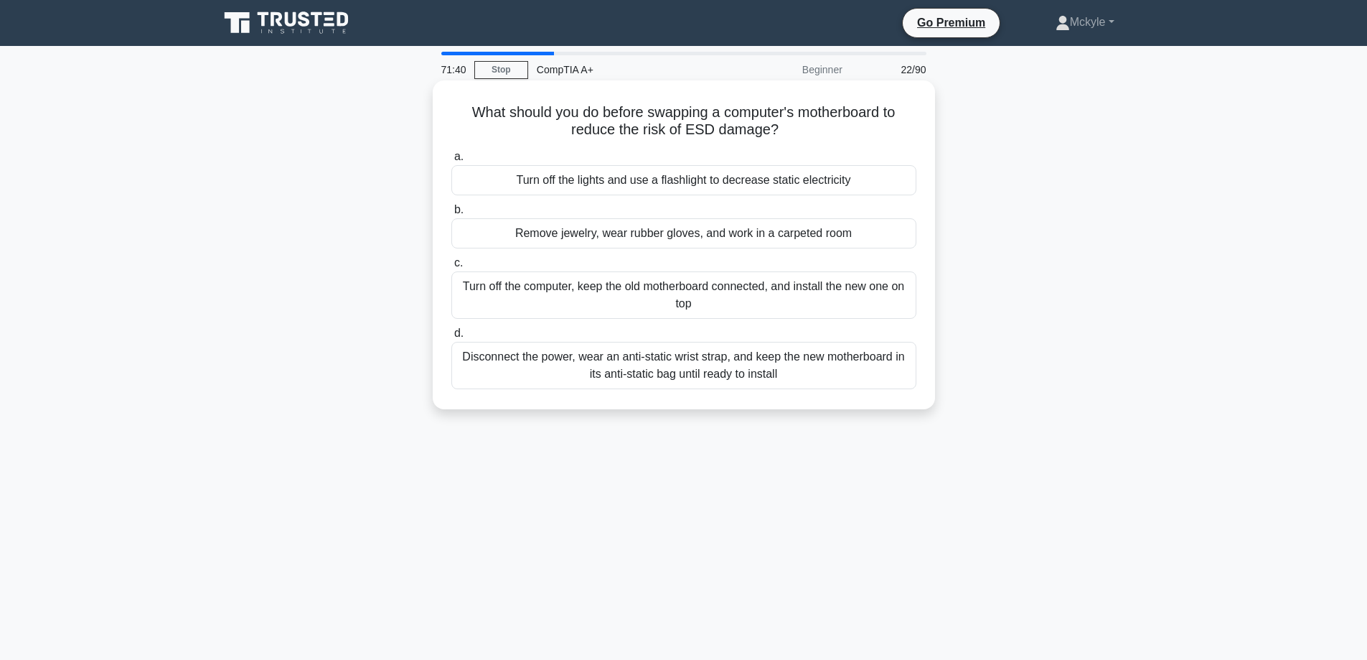
click at [627, 381] on div "Disconnect the power, wear an anti-static wrist strap, and keep the new motherb…" at bounding box center [683, 365] width 465 height 47
click at [451, 338] on input "d. Disconnect the power, wear an anti-static wrist strap, and keep the new moth…" at bounding box center [451, 333] width 0 height 9
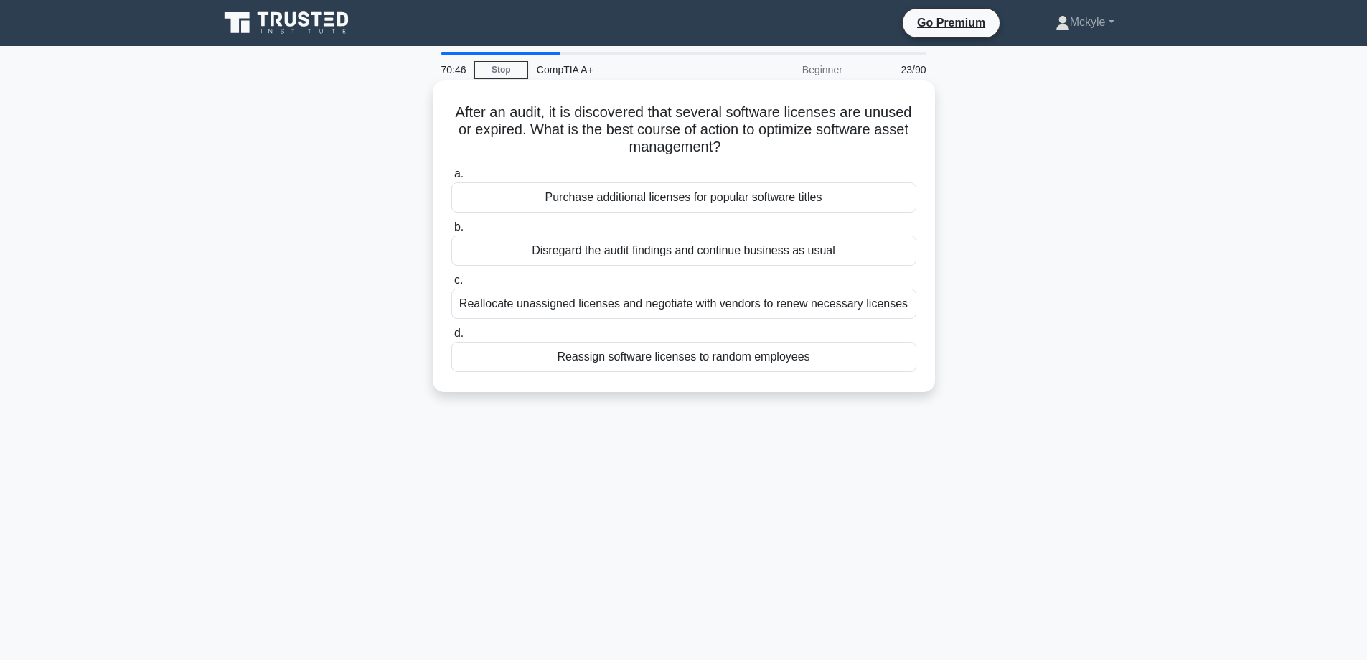
click at [871, 308] on div "Reallocate unassigned licenses and negotiate with vendors to renew necessary li…" at bounding box center [683, 304] width 465 height 30
click at [451, 285] on input "c. Reallocate unassigned licenses and negotiate with vendors to renew necessary…" at bounding box center [451, 280] width 0 height 9
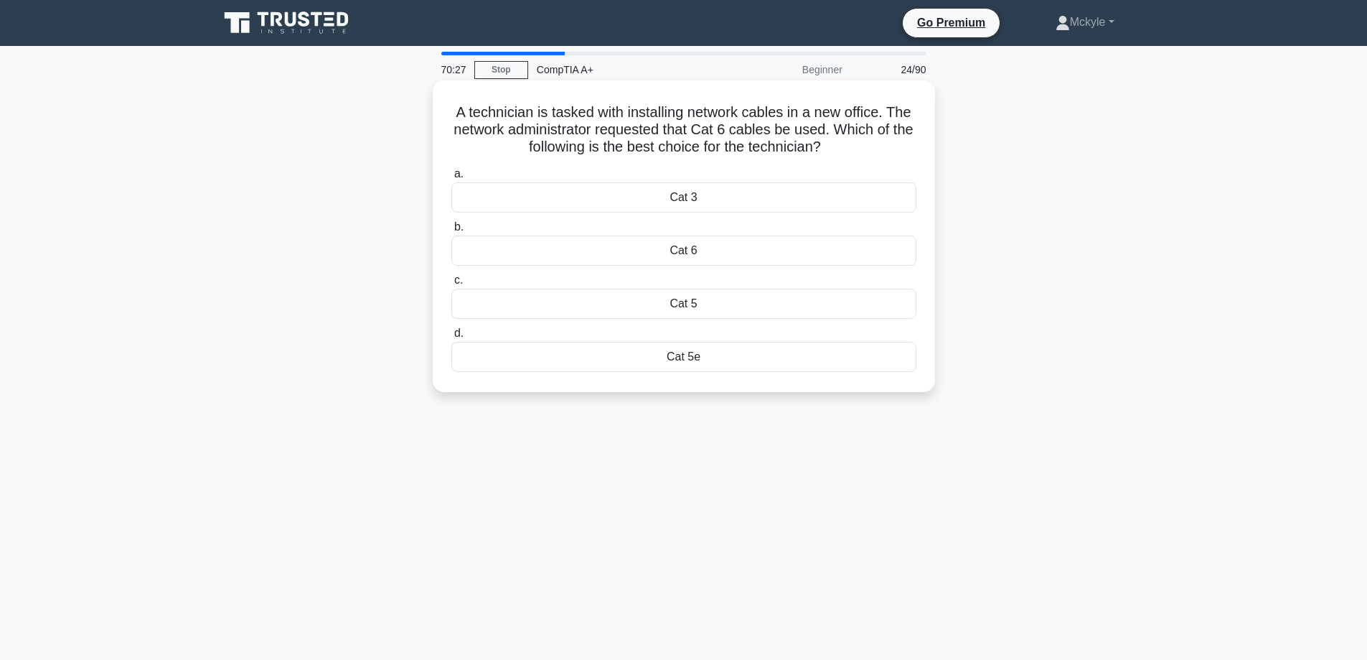
click at [756, 254] on div "Cat 6" at bounding box center [683, 250] width 465 height 30
click at [451, 232] on input "b. Cat 6" at bounding box center [451, 227] width 0 height 9
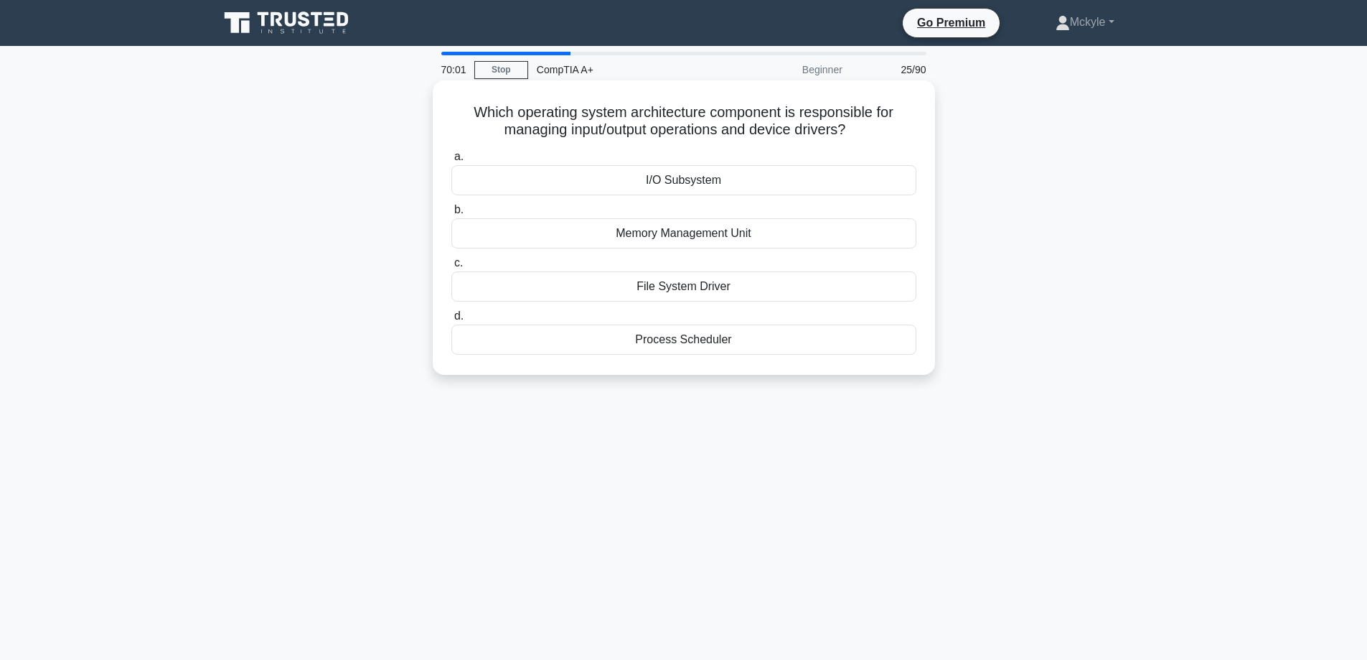
click at [749, 284] on div "File System Driver" at bounding box center [683, 286] width 465 height 30
click at [451, 268] on input "c. File System Driver" at bounding box center [451, 262] width 0 height 9
click at [759, 179] on div "Overheating issue" at bounding box center [683, 180] width 465 height 30
click at [451, 162] on input "a. Overheating issue" at bounding box center [451, 156] width 0 height 9
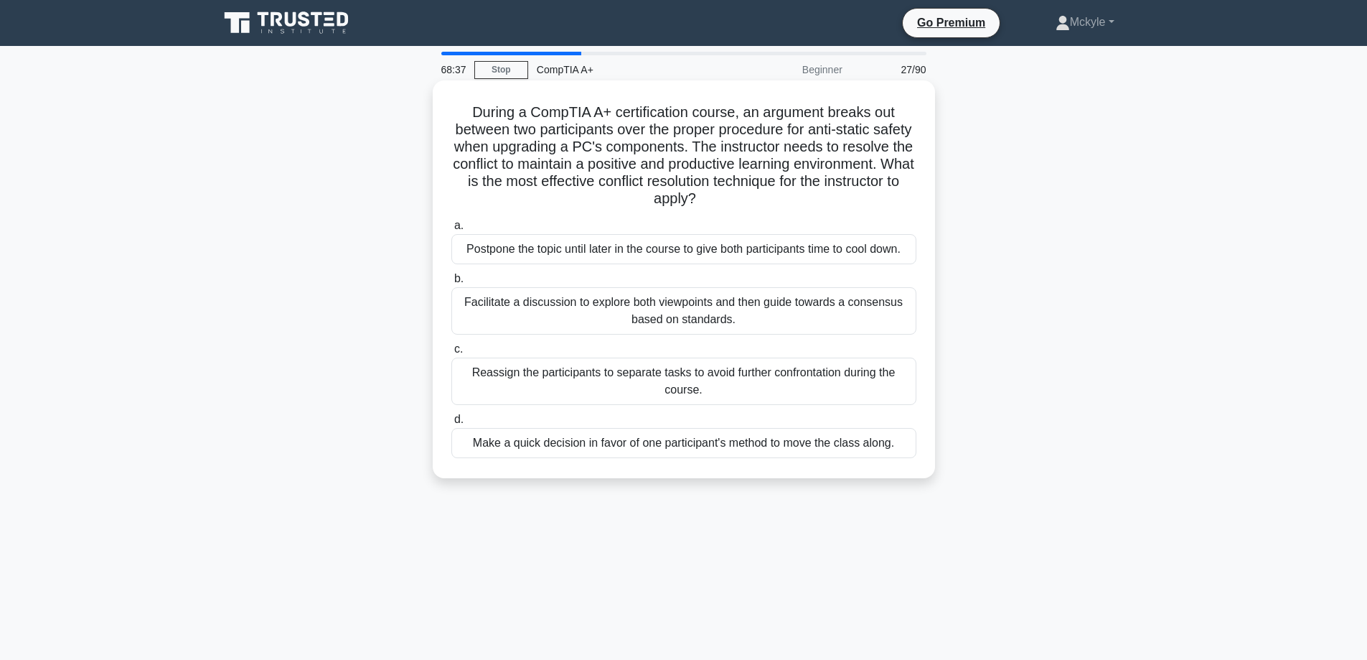
click at [818, 295] on div "Facilitate a discussion to explore both viewpoints and then guide towards a con…" at bounding box center [683, 310] width 465 height 47
click at [451, 284] on input "b. Facilitate a discussion to explore both viewpoints and then guide towards a …" at bounding box center [451, 278] width 0 height 9
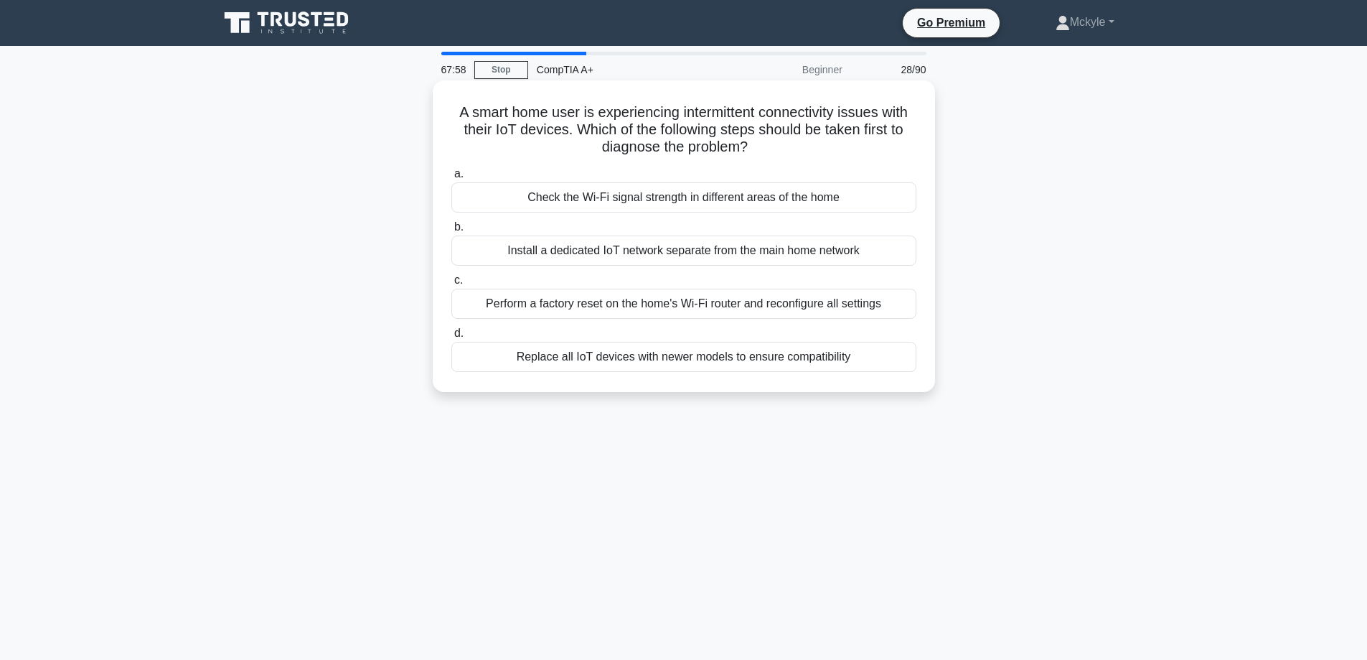
click at [640, 199] on div "Check the Wi-Fi signal strength in different areas of the home" at bounding box center [683, 197] width 465 height 30
click at [451, 179] on input "a. Check the Wi-Fi signal strength in different areas of the home" at bounding box center [451, 173] width 0 height 9
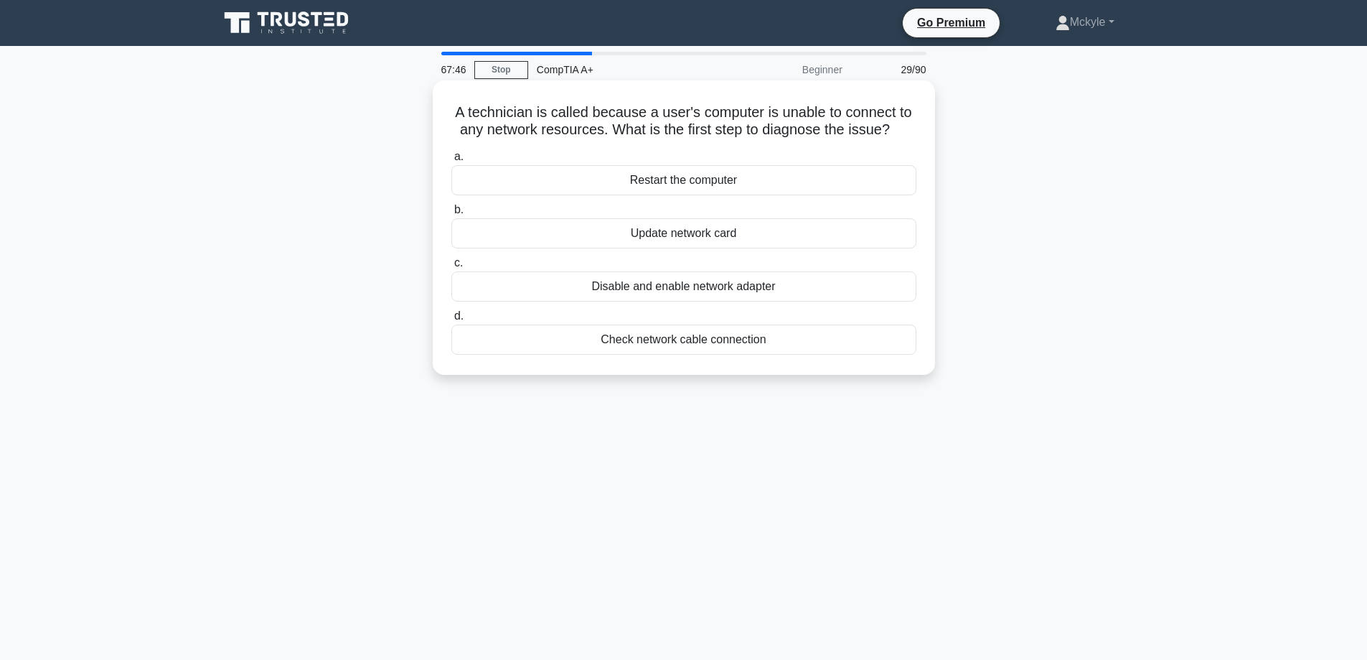
click at [680, 340] on div "Check network cable connection" at bounding box center [683, 339] width 465 height 30
click at [451, 321] on input "d. Check network cable connection" at bounding box center [451, 316] width 0 height 9
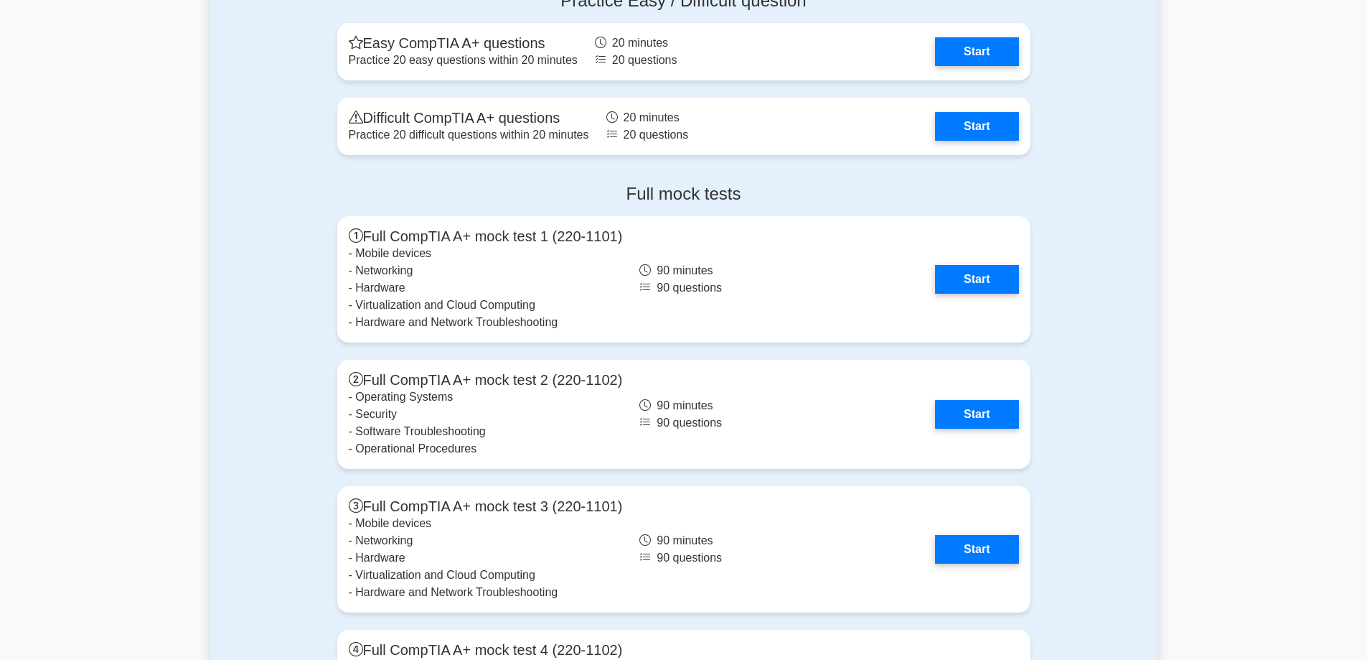
scroll to position [3445, 0]
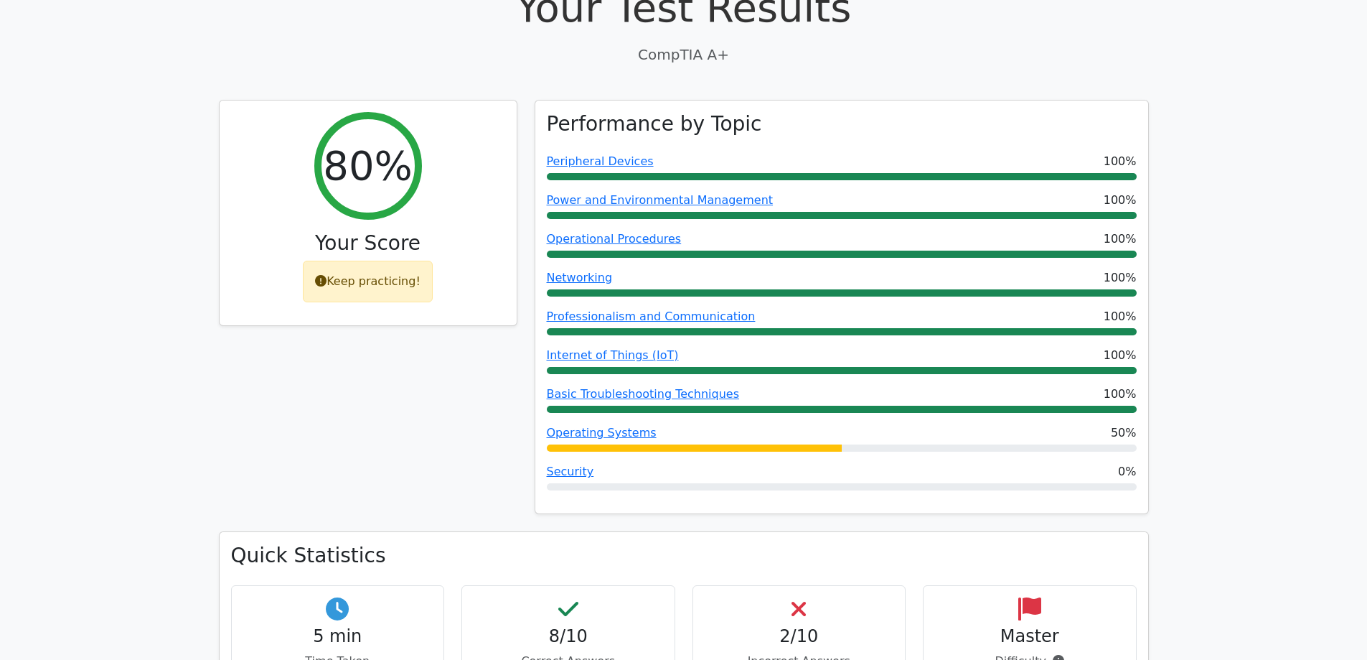
scroll to position [431, 0]
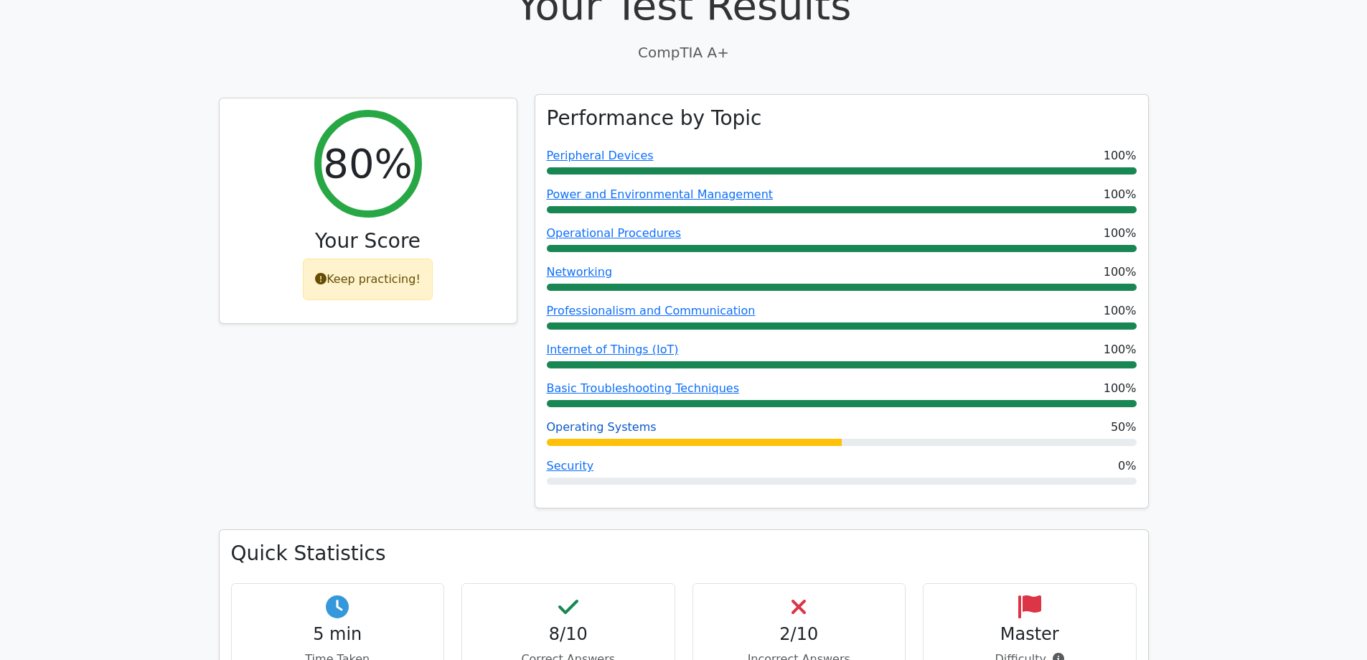
click at [612, 420] on link "Operating Systems" at bounding box center [602, 427] width 110 height 14
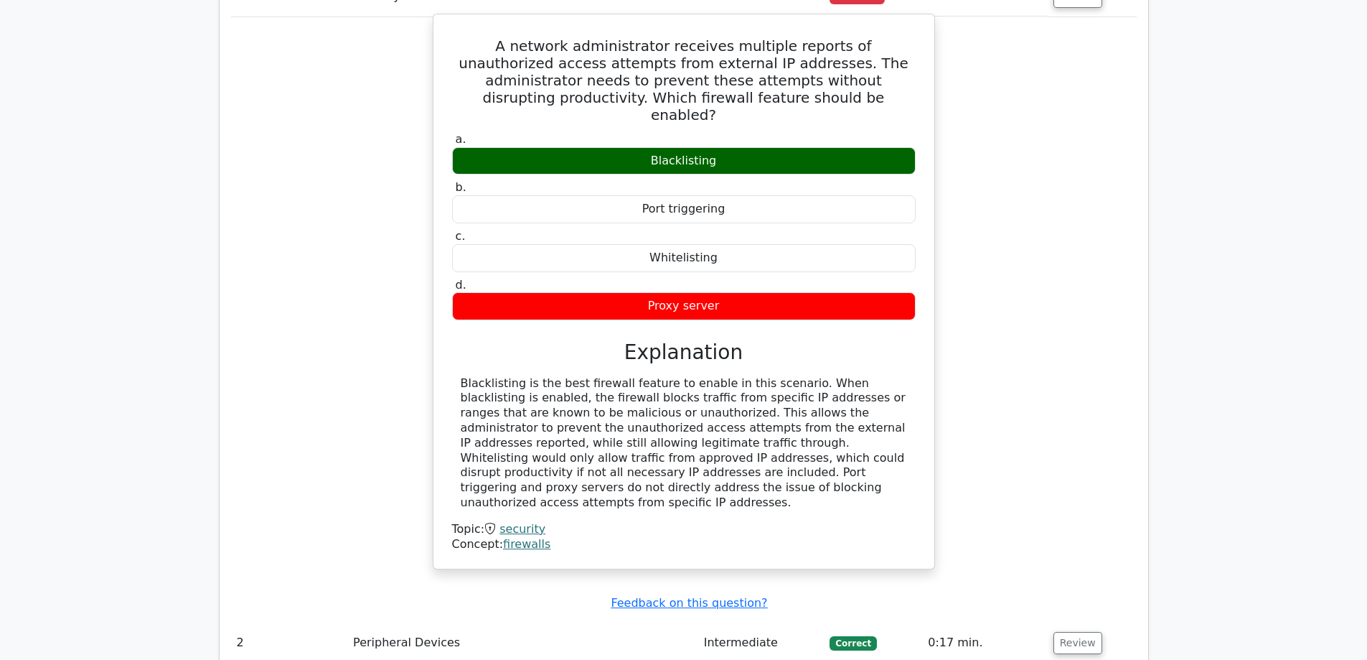
scroll to position [1651, 0]
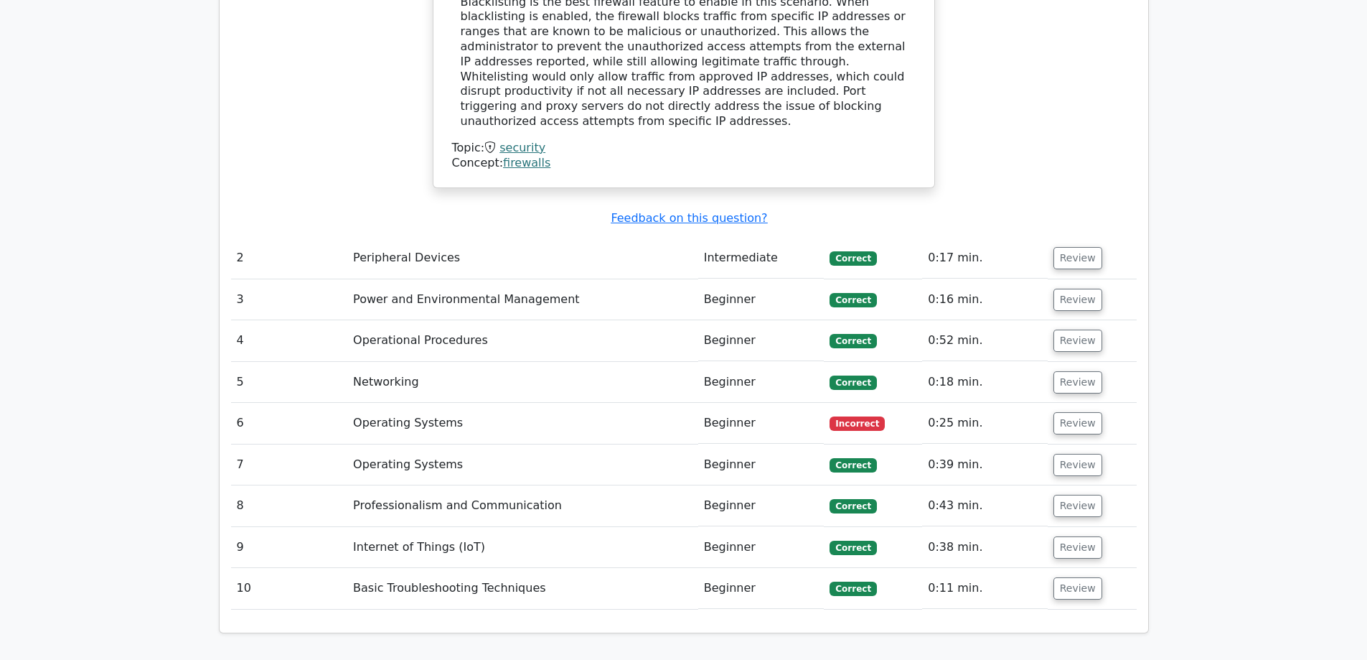
click at [881, 403] on td "Incorrect" at bounding box center [873, 423] width 98 height 41
click at [1055, 412] on button "Review" at bounding box center [1078, 423] width 49 height 22
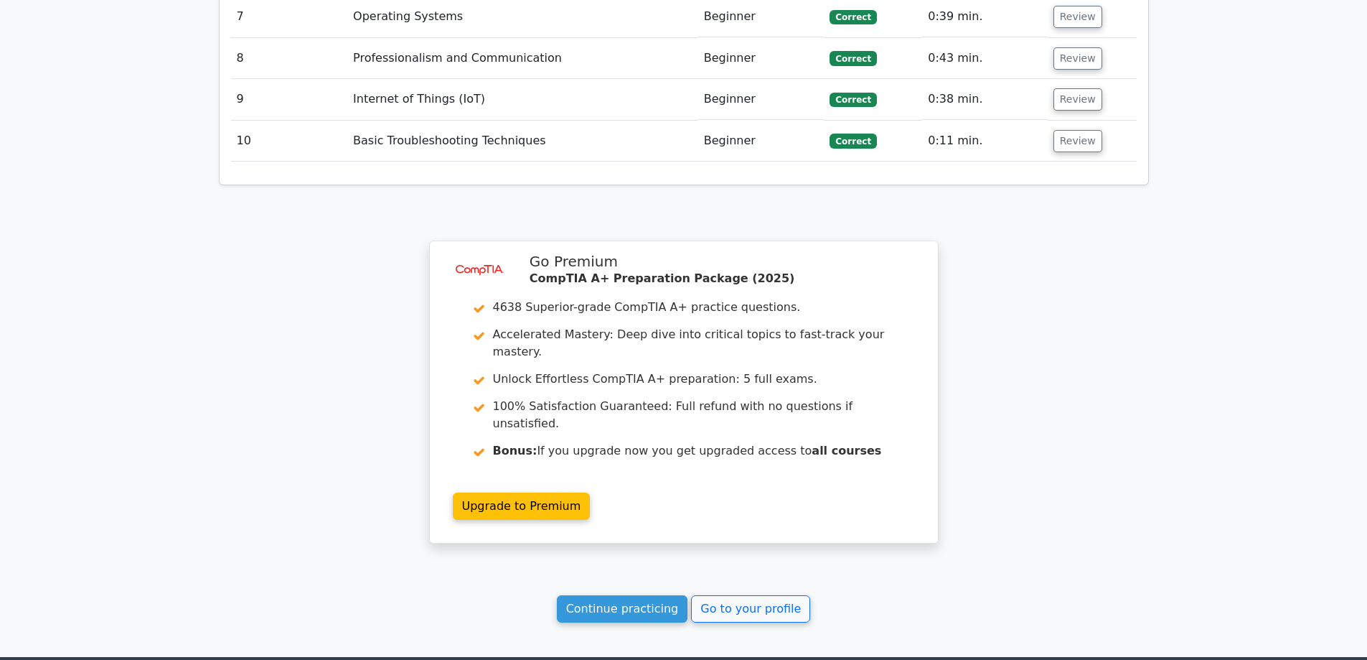
scroll to position [2863, 0]
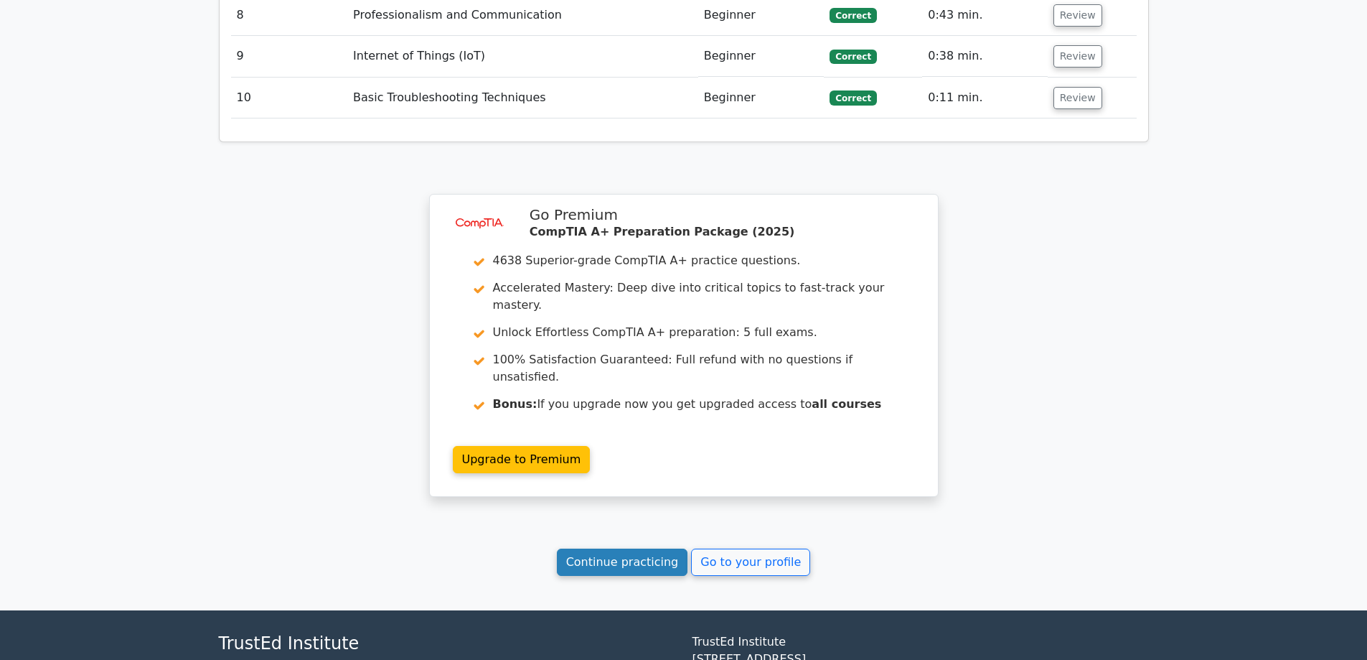
click at [659, 548] on link "Continue practicing" at bounding box center [622, 561] width 131 height 27
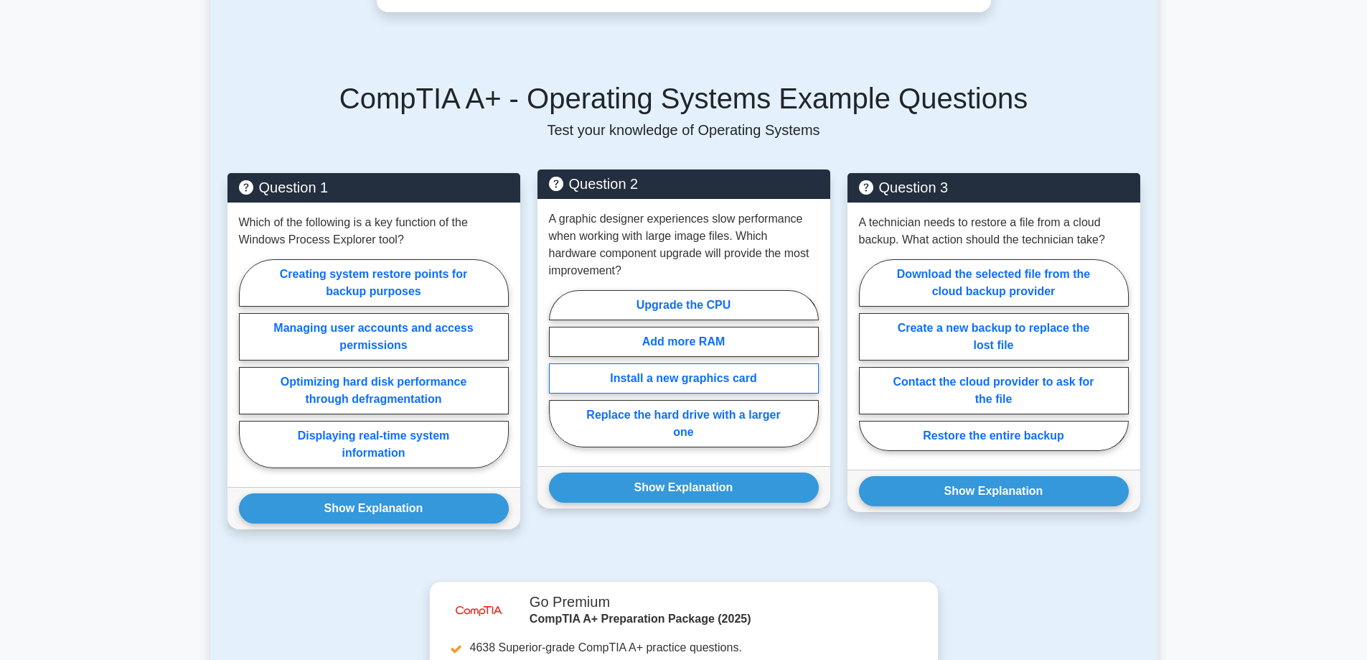
scroll to position [574, 0]
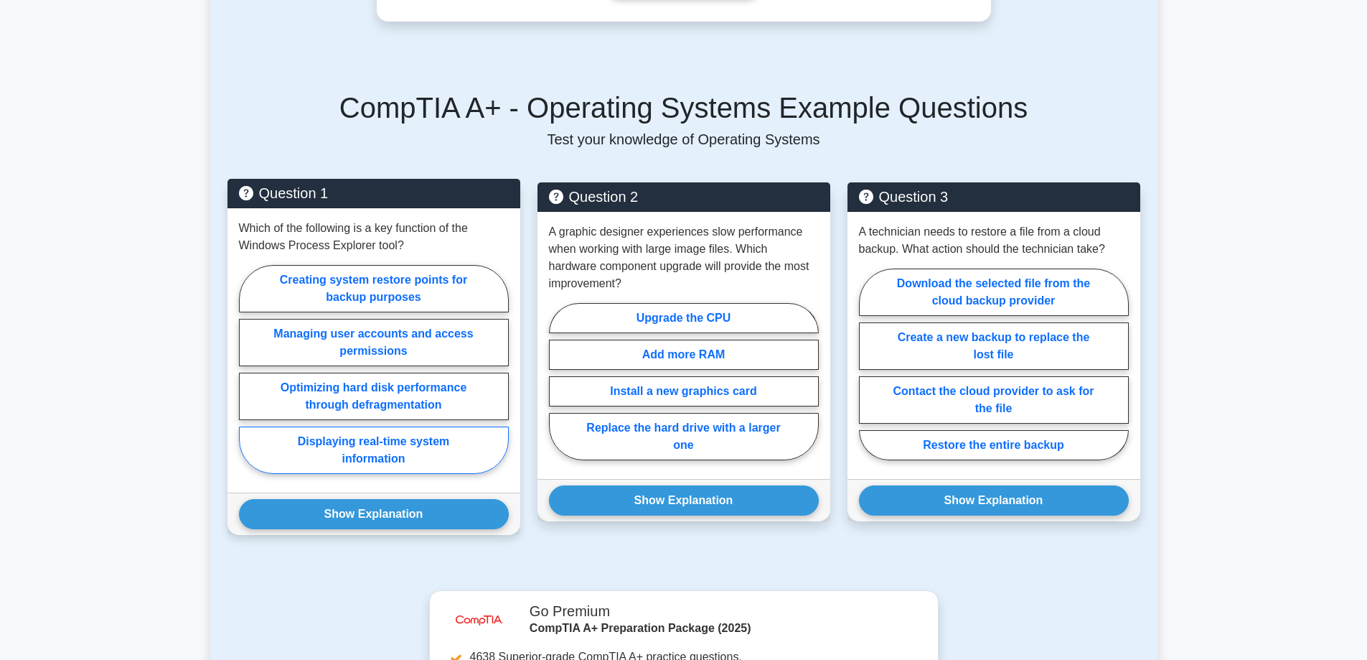
click at [393, 449] on label "Displaying real-time system information" at bounding box center [374, 449] width 270 height 47
click at [248, 378] on input "Displaying real-time system information" at bounding box center [243, 373] width 9 height 9
radio input "true"
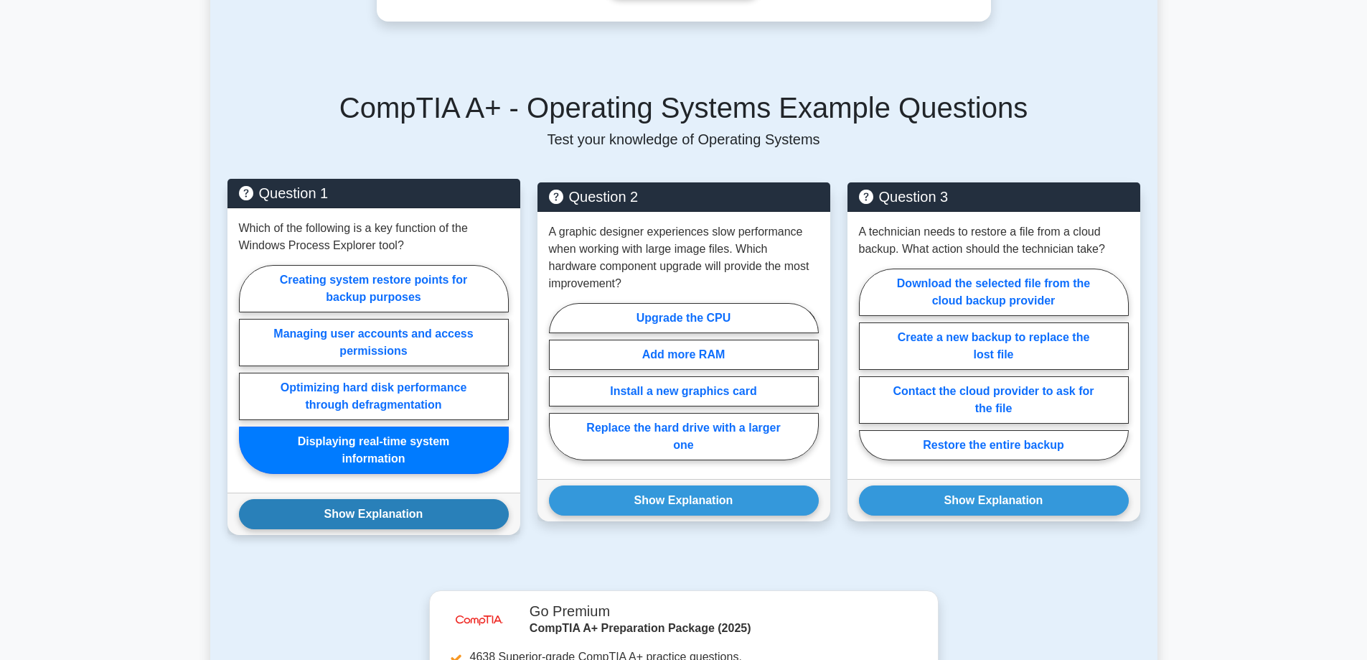
click at [388, 519] on button "Show Explanation" at bounding box center [374, 514] width 270 height 30
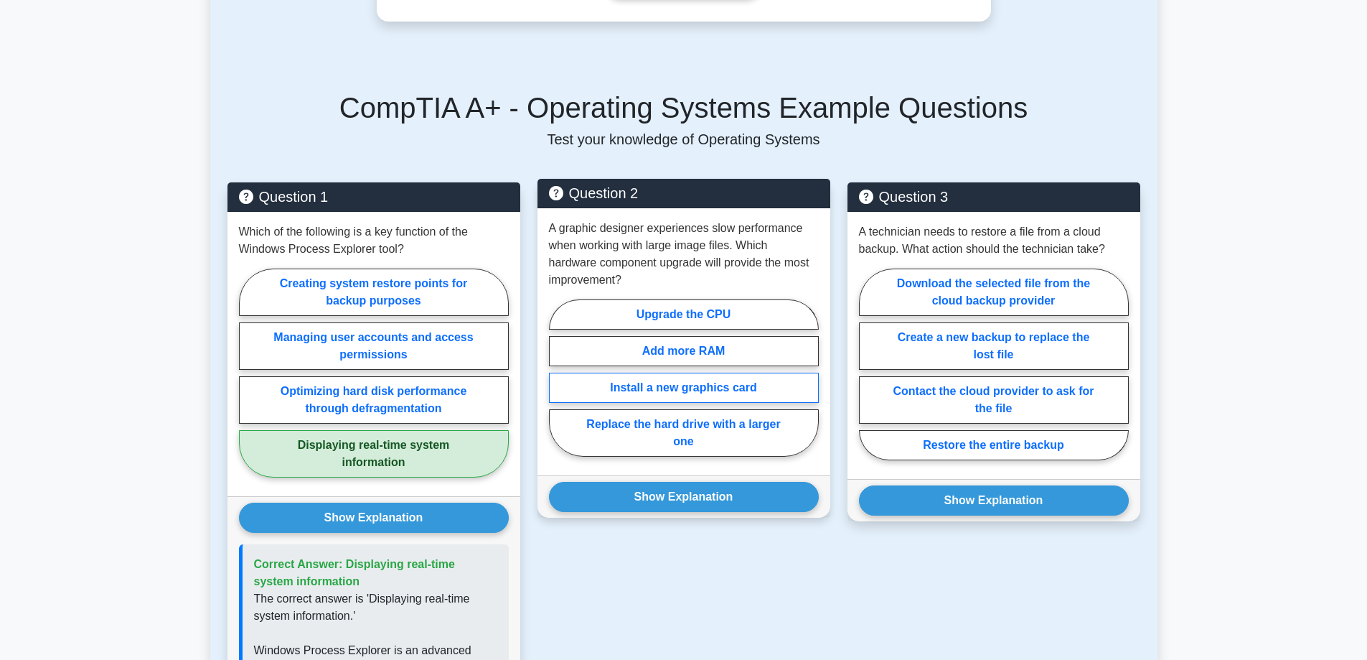
click at [684, 392] on label "Install a new graphics card" at bounding box center [684, 388] width 270 height 30
click at [558, 387] on input "Install a new graphics card" at bounding box center [553, 382] width 9 height 9
radio input "true"
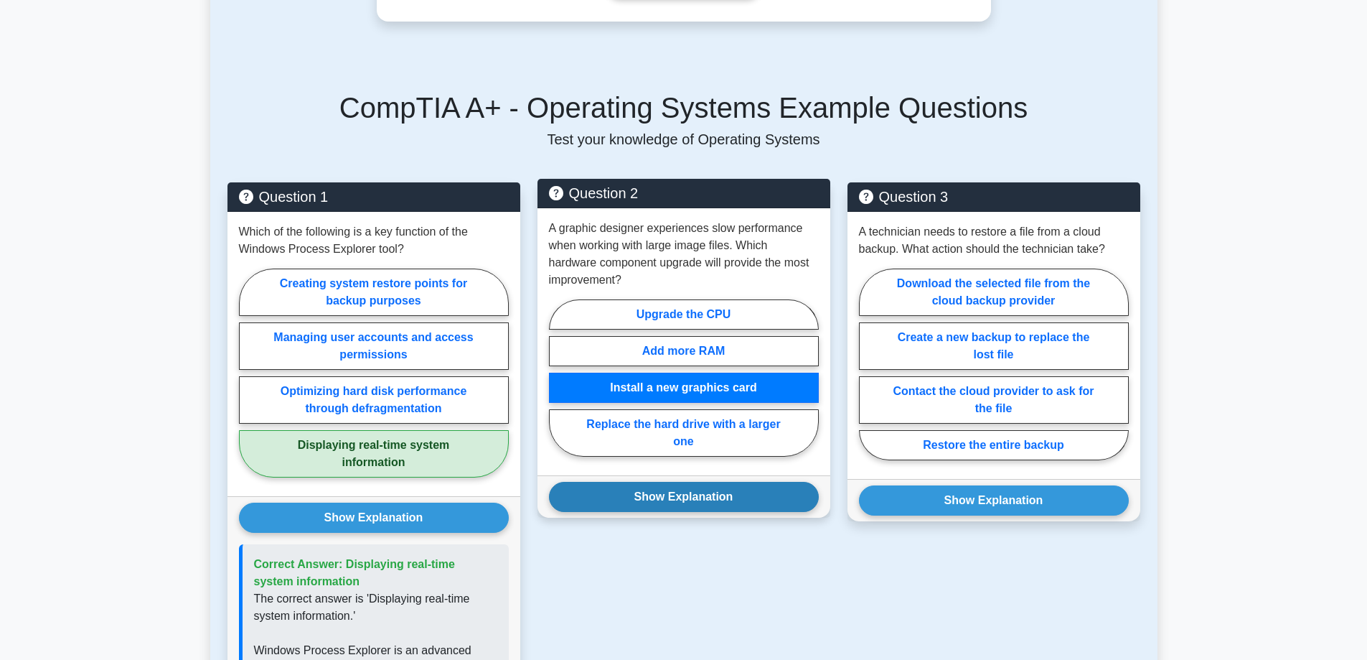
click at [660, 504] on button "Show Explanation" at bounding box center [684, 497] width 270 height 30
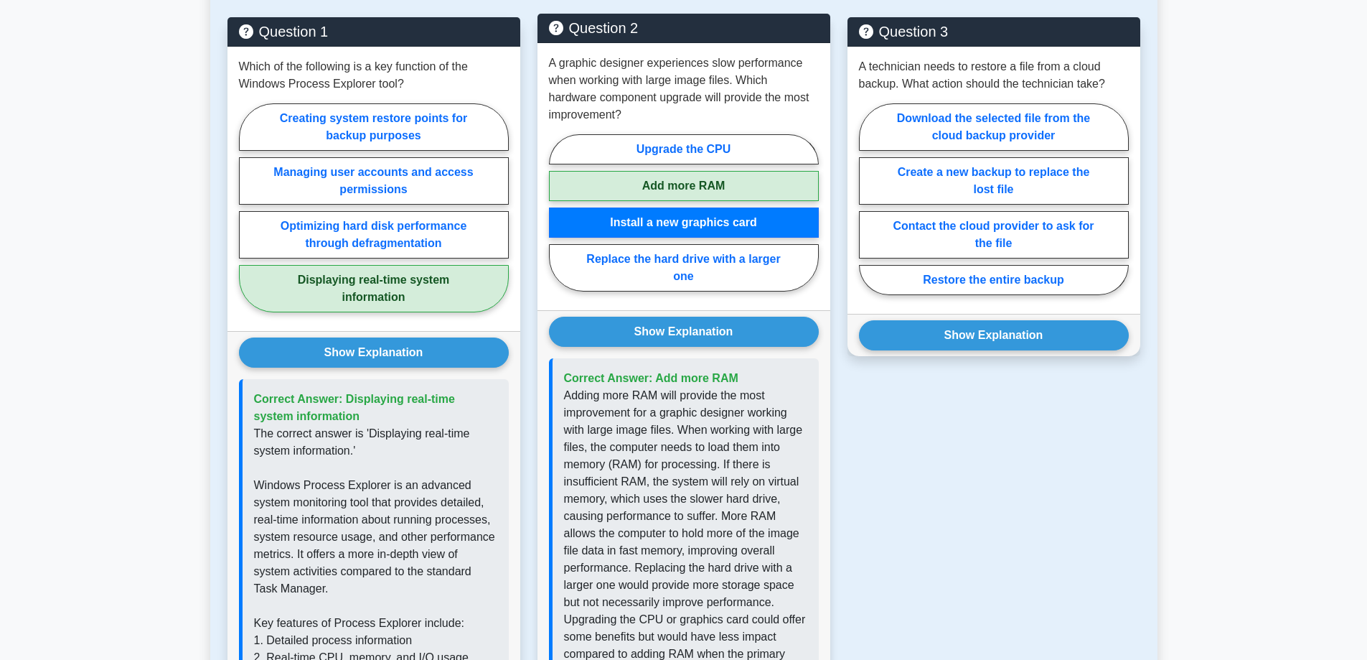
scroll to position [718, 0]
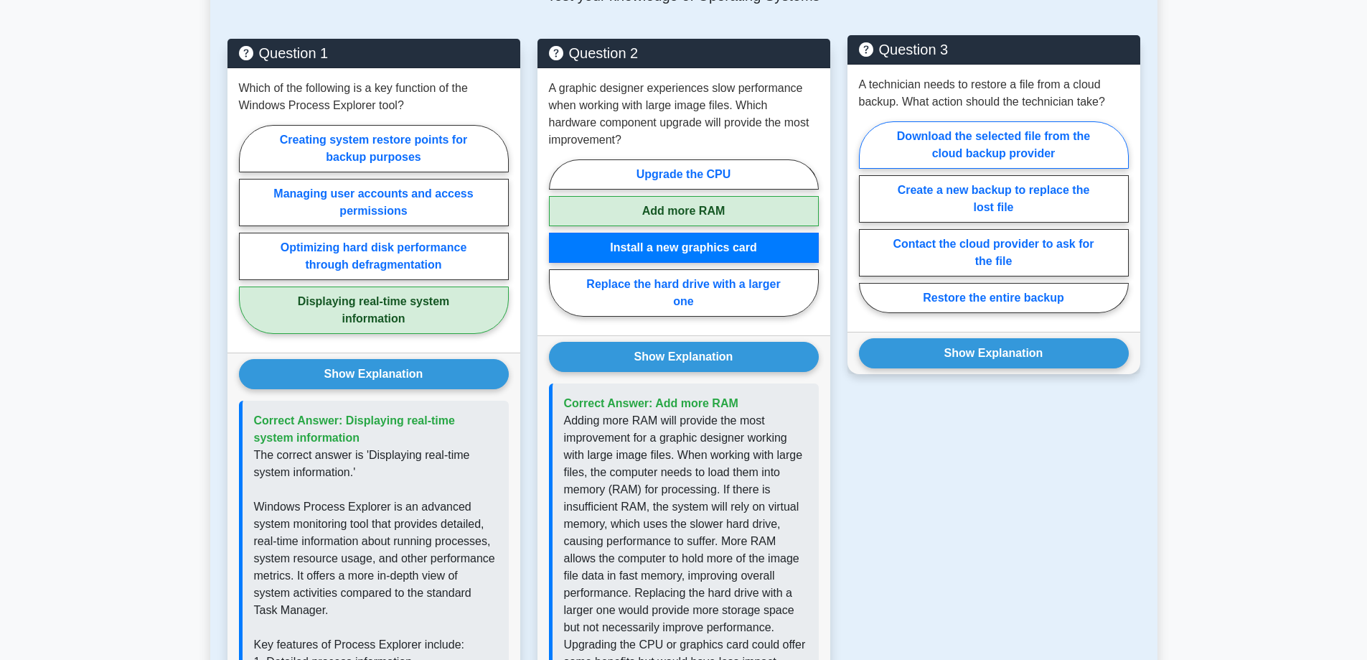
click at [1034, 144] on label "Download the selected file from the cloud backup provider" at bounding box center [994, 144] width 270 height 47
click at [869, 217] on input "Download the selected file from the cloud backup provider" at bounding box center [863, 221] width 9 height 9
radio input "true"
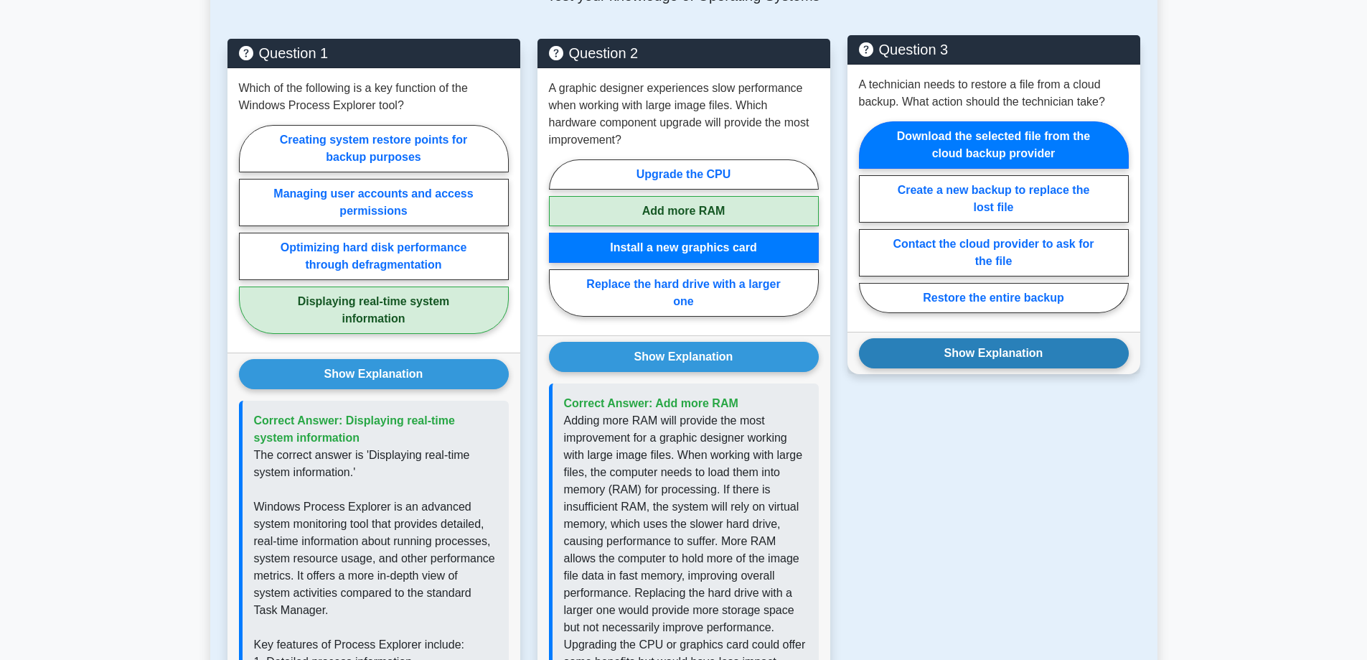
click at [991, 359] on button "Show Explanation" at bounding box center [994, 353] width 270 height 30
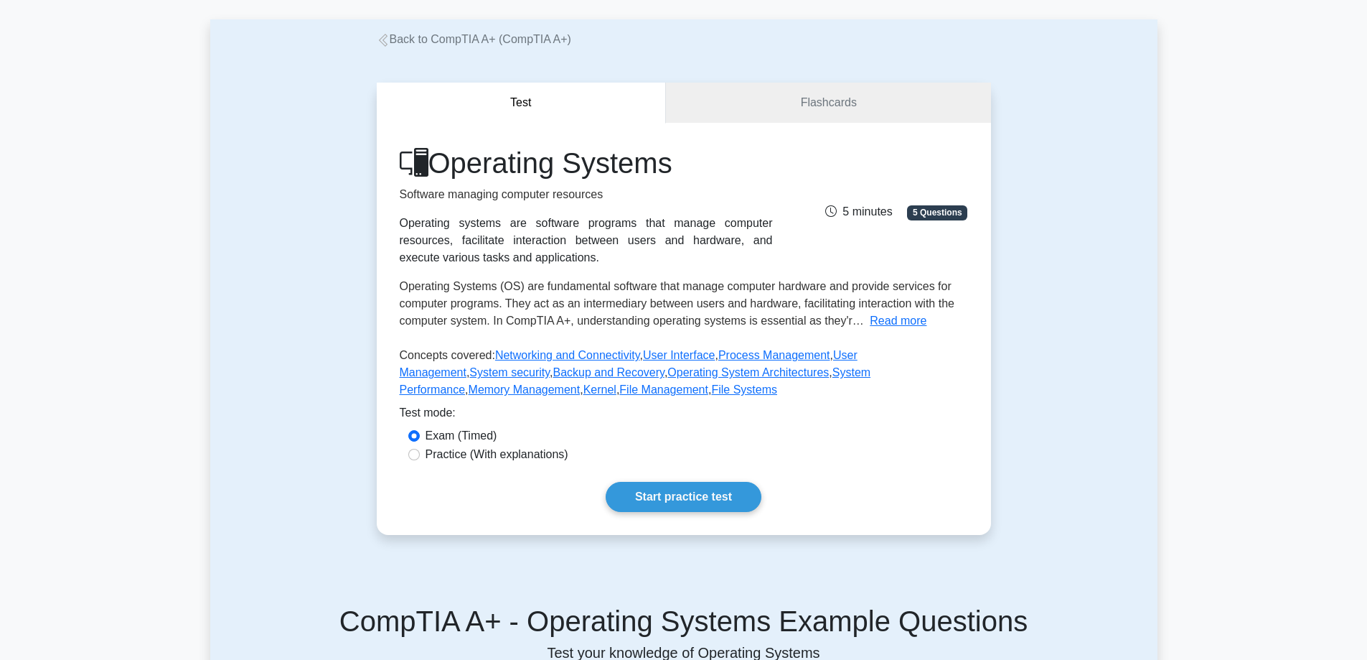
scroll to position [0, 0]
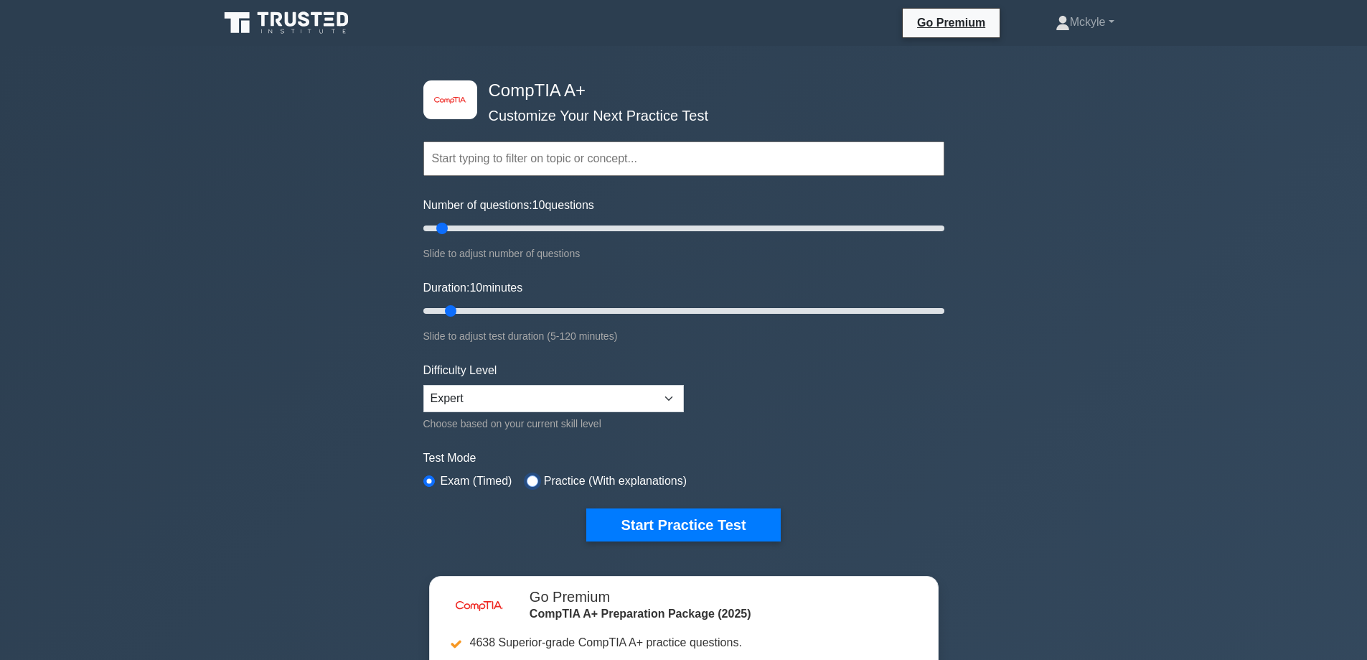
click at [527, 477] on input "radio" at bounding box center [532, 480] width 11 height 11
radio input "true"
click at [497, 403] on select "Beginner Intermediate Expert" at bounding box center [553, 398] width 261 height 27
click at [423, 385] on select "Beginner Intermediate Expert" at bounding box center [553, 398] width 261 height 27
type input "25"
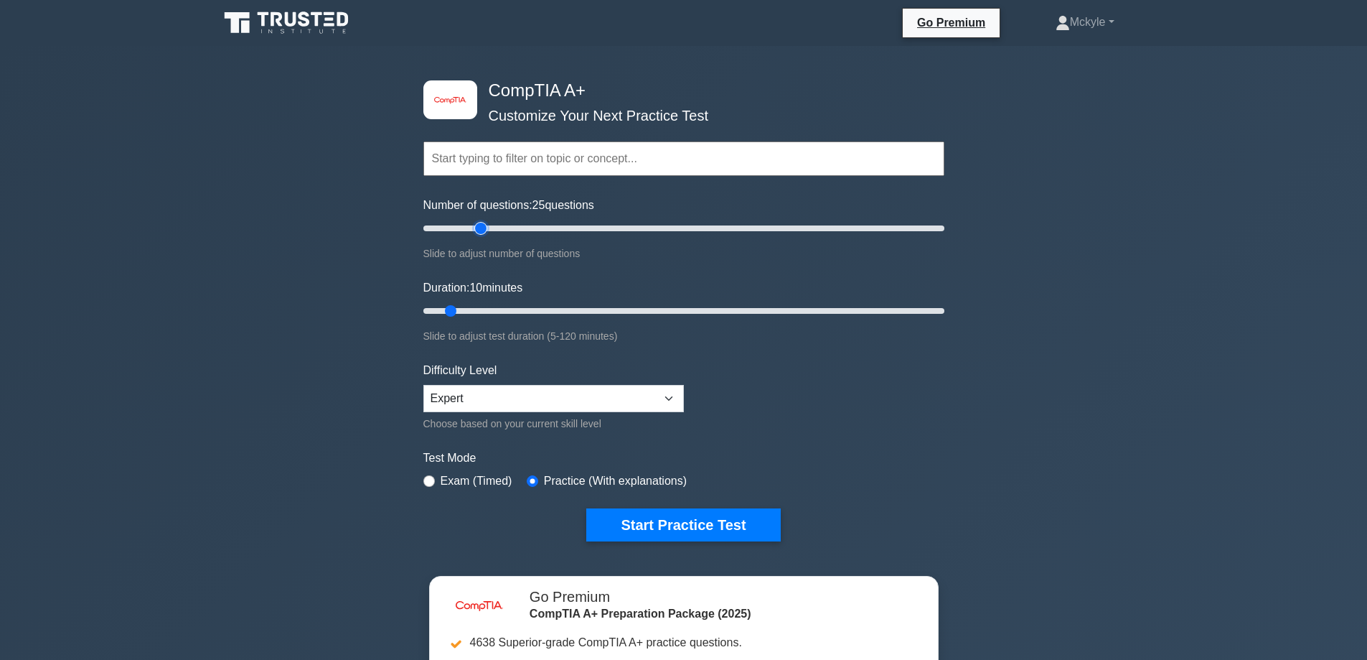
click at [477, 230] on input "Number of questions: 25 questions" at bounding box center [683, 228] width 521 height 17
click at [664, 528] on button "Start Practice Test" at bounding box center [683, 524] width 194 height 33
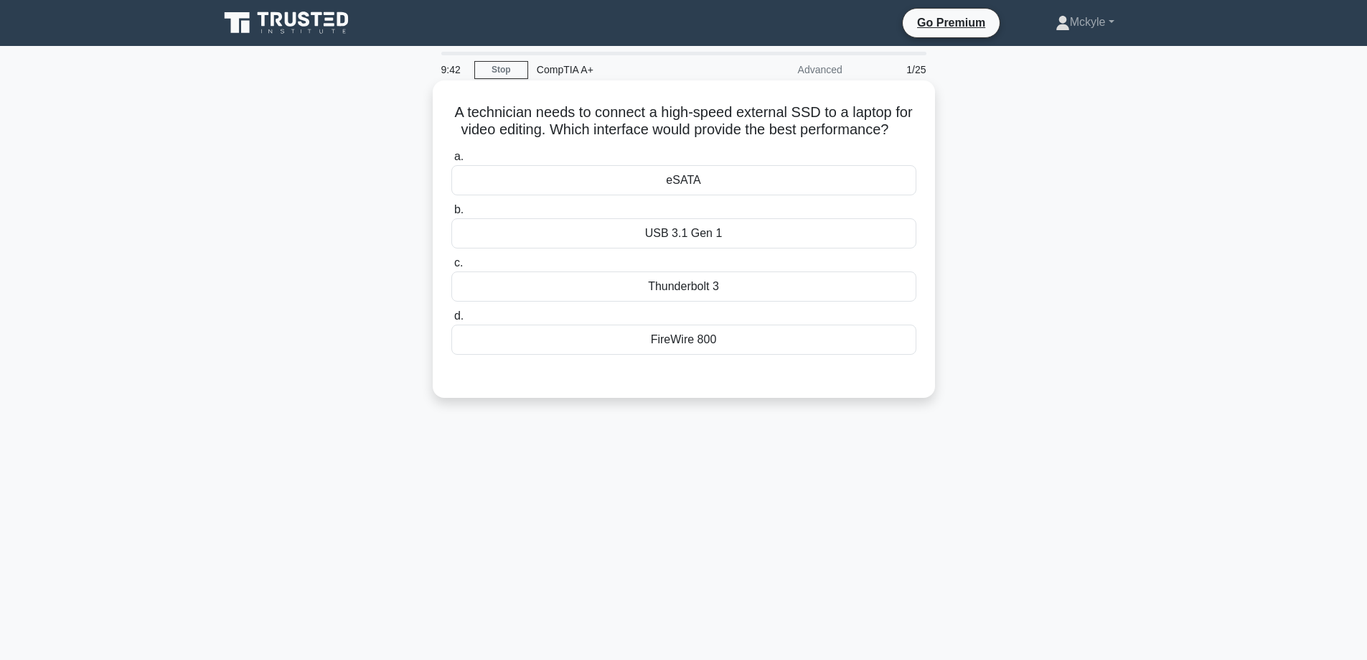
click at [696, 194] on div "eSATA" at bounding box center [683, 180] width 465 height 30
click at [451, 162] on input "a. [GEOGRAPHIC_DATA]" at bounding box center [451, 156] width 0 height 9
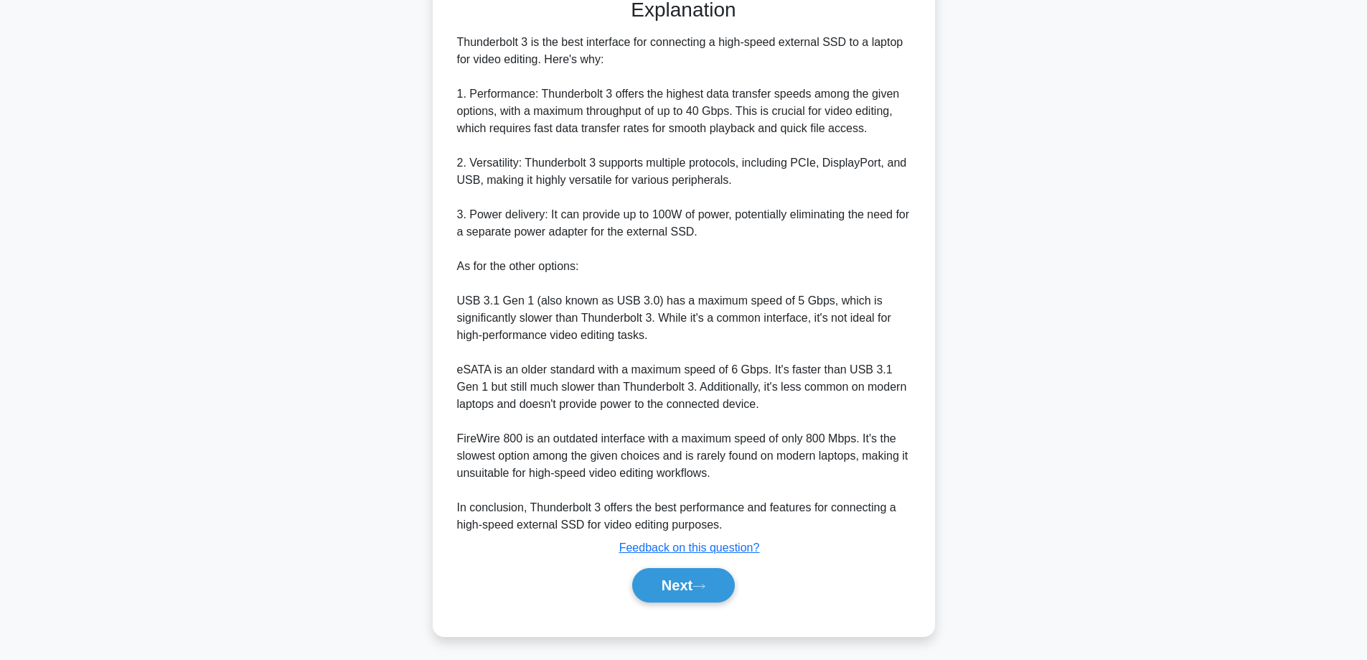
scroll to position [400, 0]
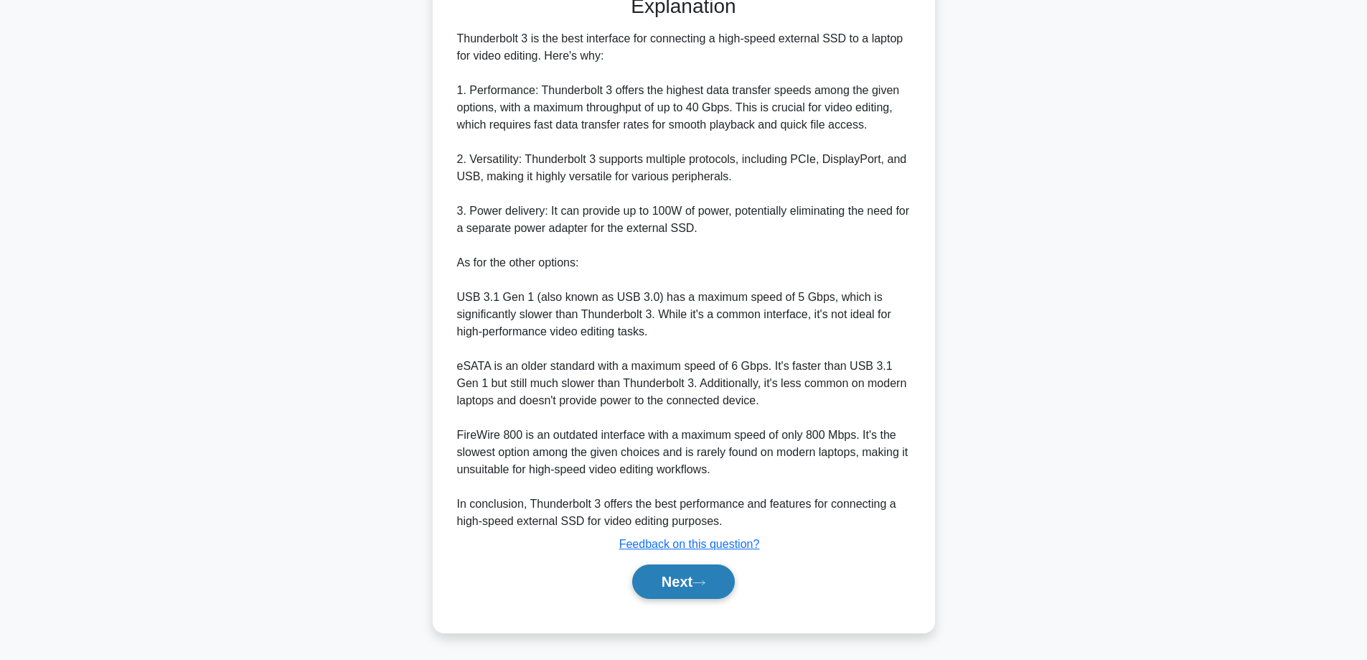
click at [713, 581] on button "Next" at bounding box center [683, 581] width 103 height 34
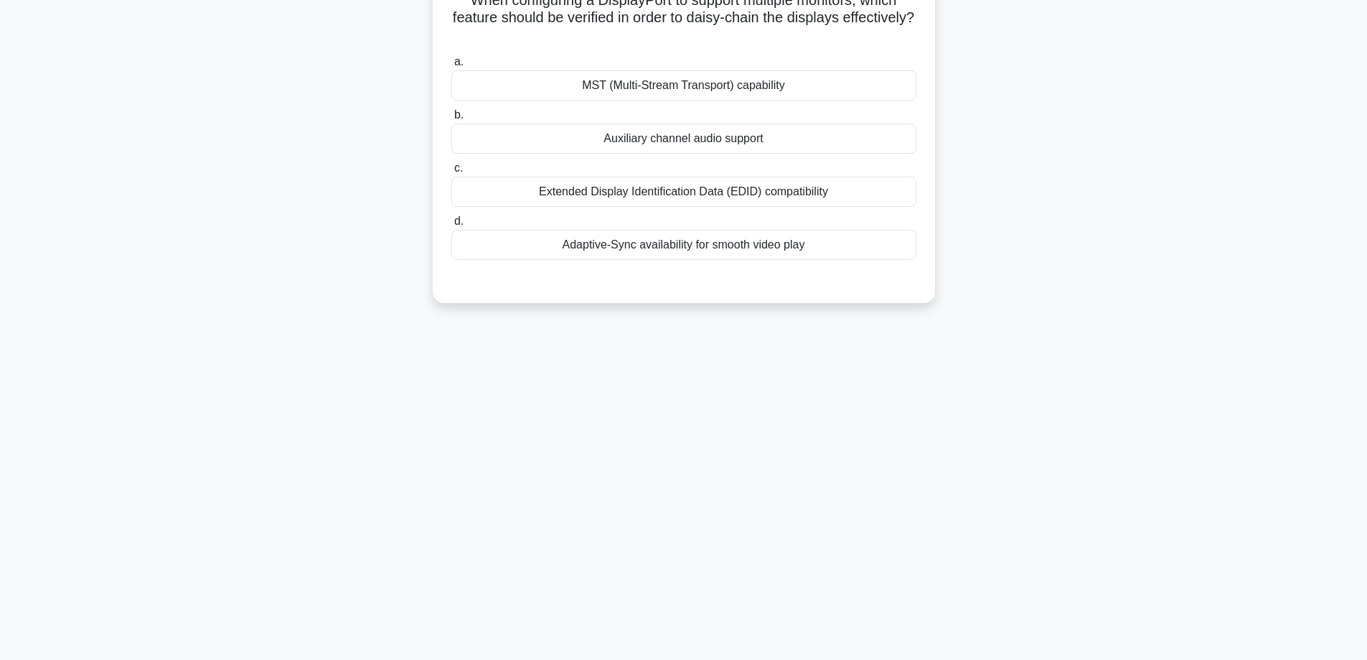
scroll to position [0, 0]
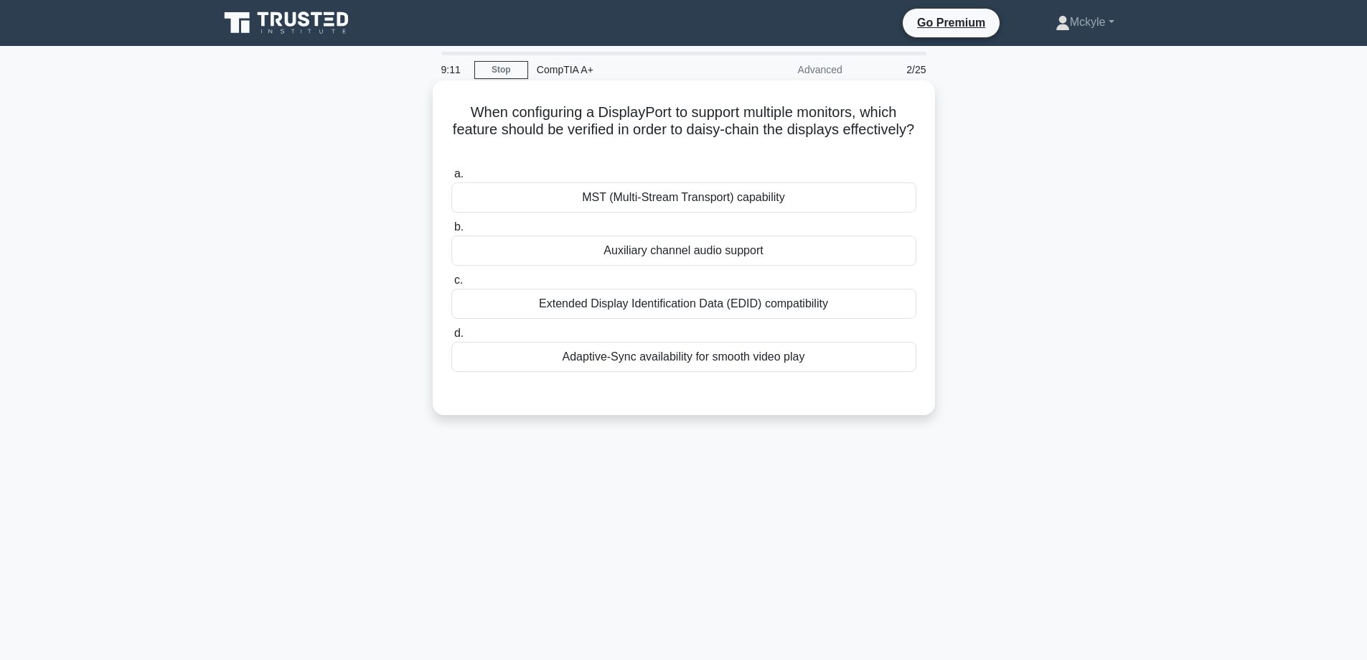
click at [773, 201] on div "MST (Multi-Stream Transport) capability" at bounding box center [683, 197] width 465 height 30
click at [451, 179] on input "a. MST (Multi-Stream Transport) capability" at bounding box center [451, 173] width 0 height 9
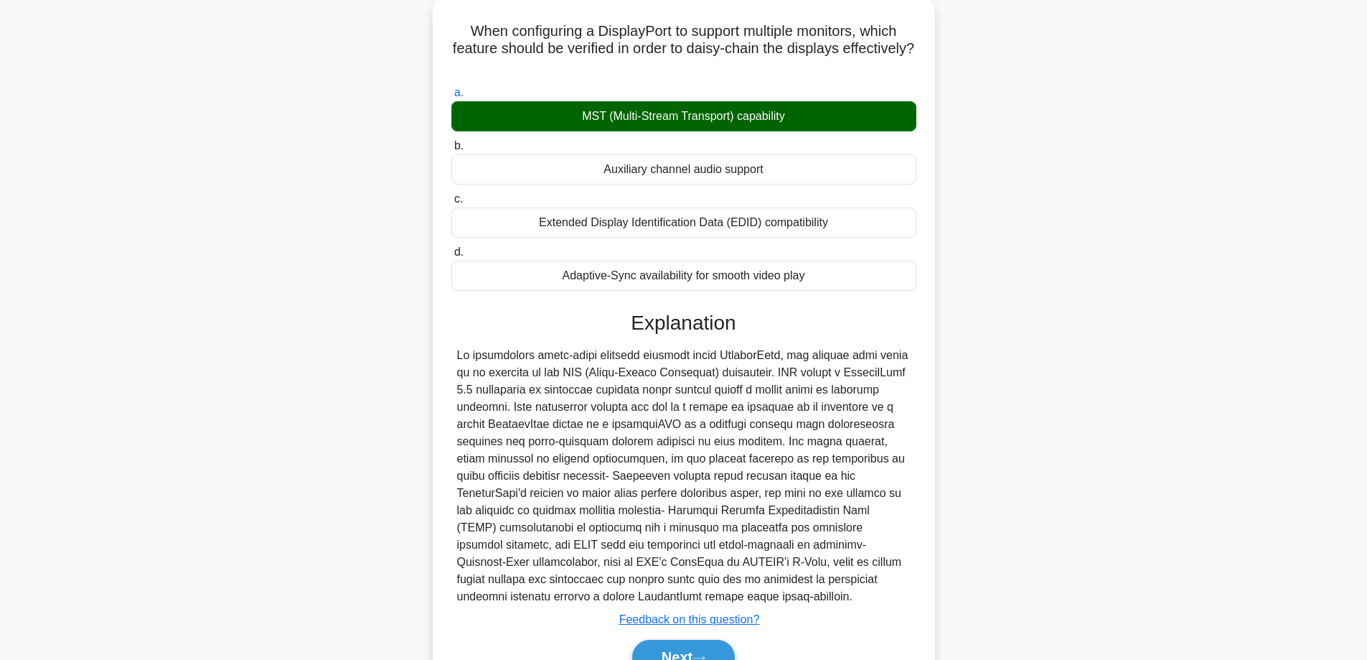
scroll to position [157, 0]
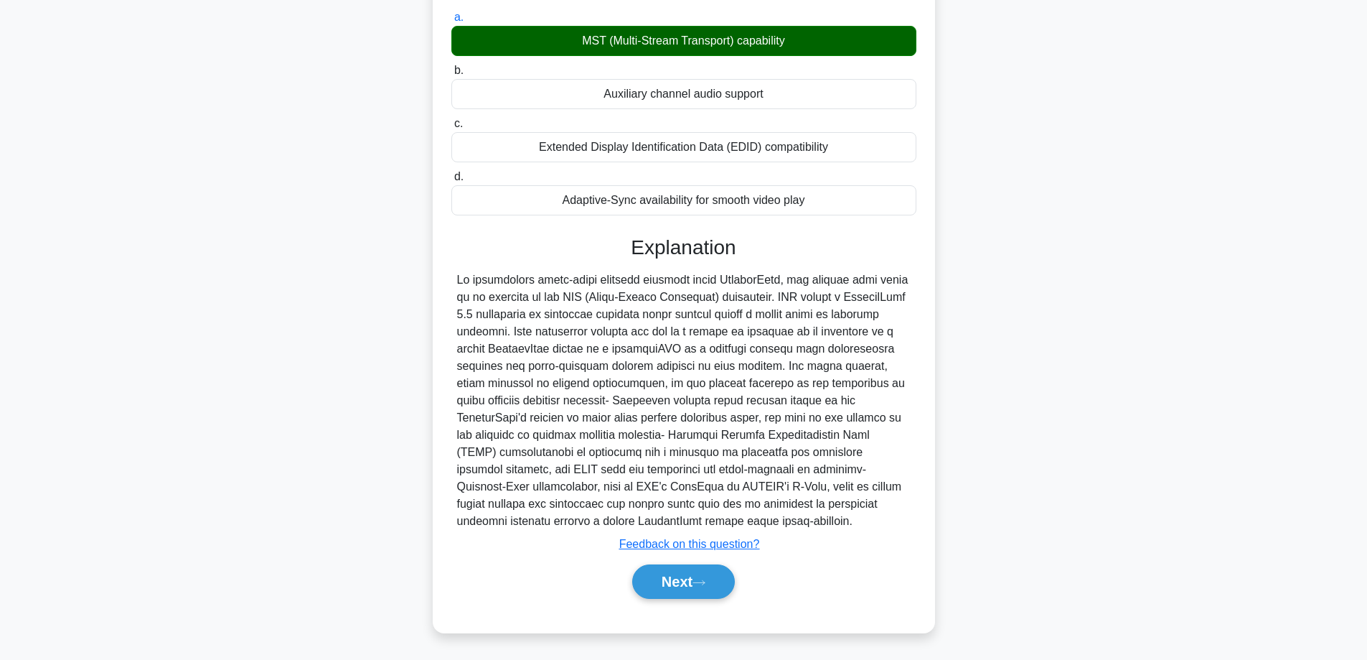
click at [716, 561] on div "Next" at bounding box center [683, 581] width 465 height 46
click at [707, 572] on button "Next" at bounding box center [683, 581] width 103 height 34
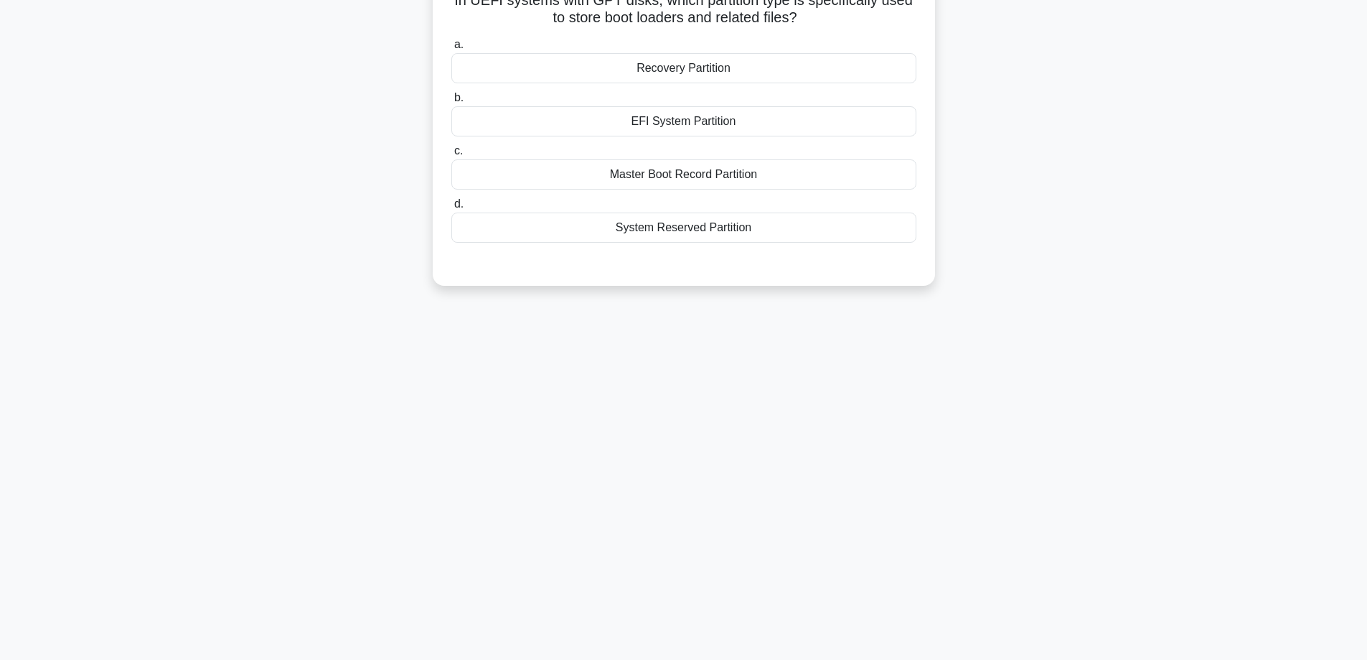
scroll to position [0, 0]
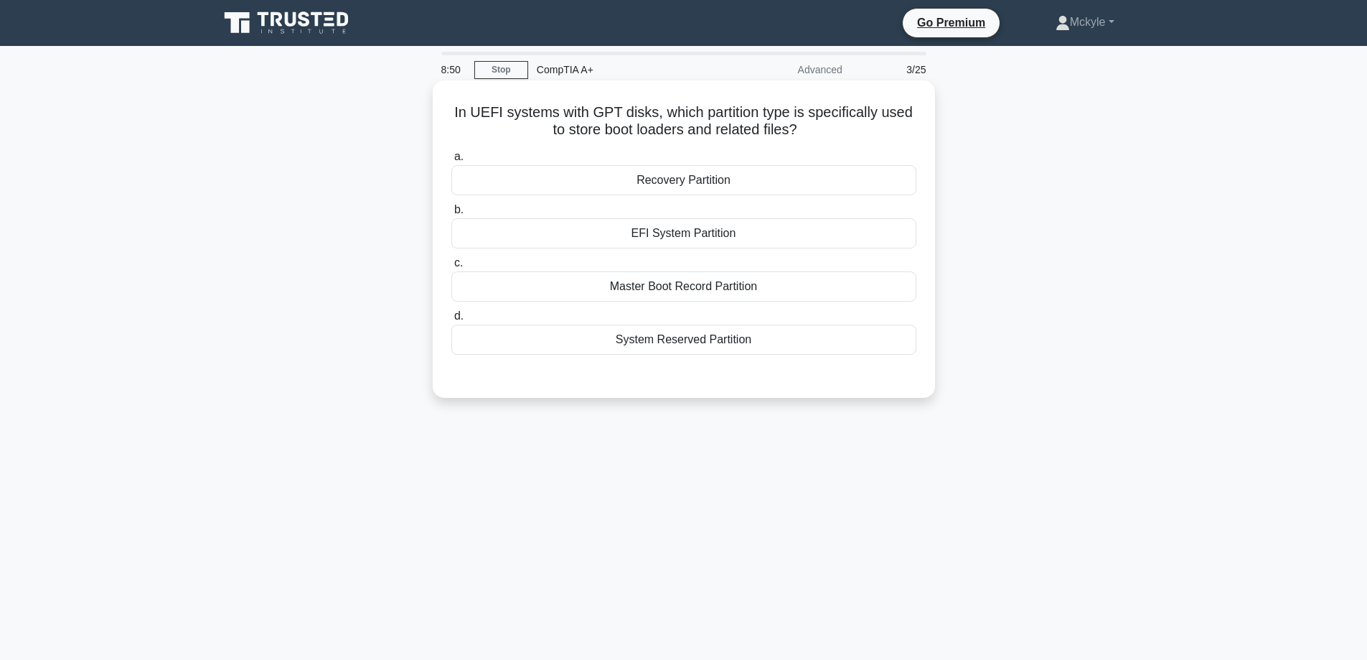
click at [693, 286] on div "Master Boot Record Partition" at bounding box center [683, 286] width 465 height 30
click at [451, 268] on input "c. Master Boot Record Partition" at bounding box center [451, 262] width 0 height 9
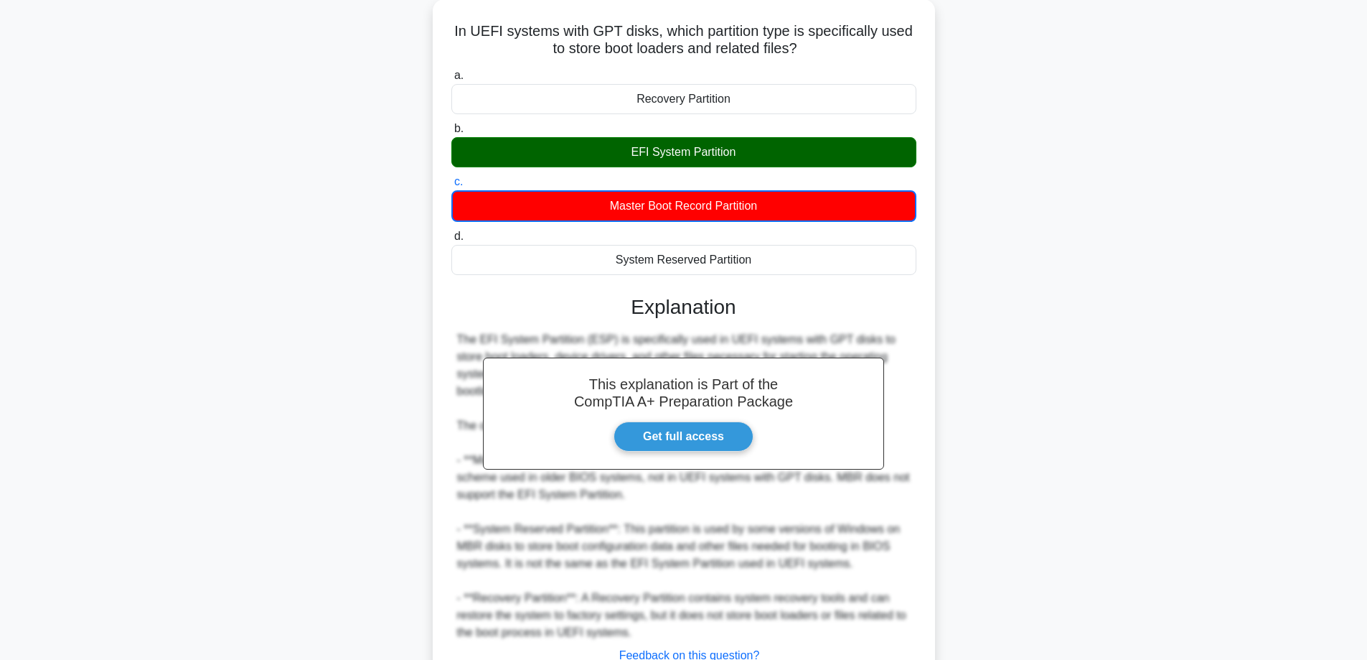
scroll to position [193, 0]
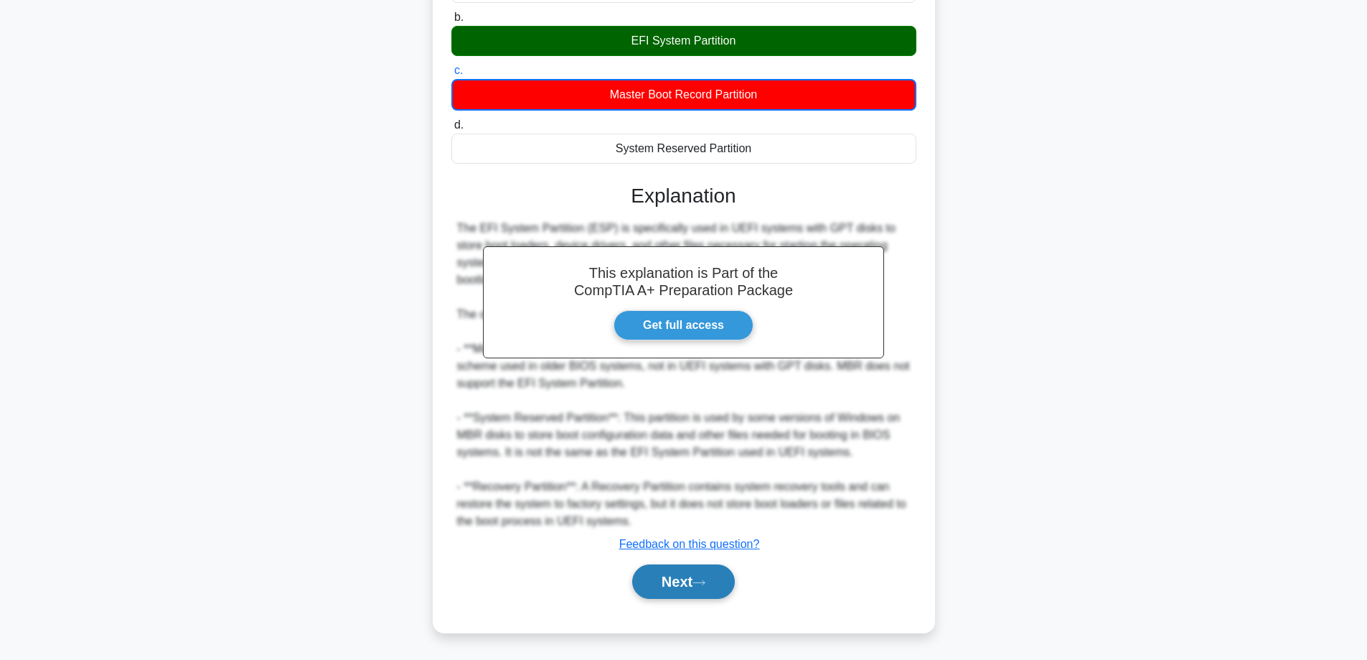
click at [698, 580] on button "Next" at bounding box center [683, 581] width 103 height 34
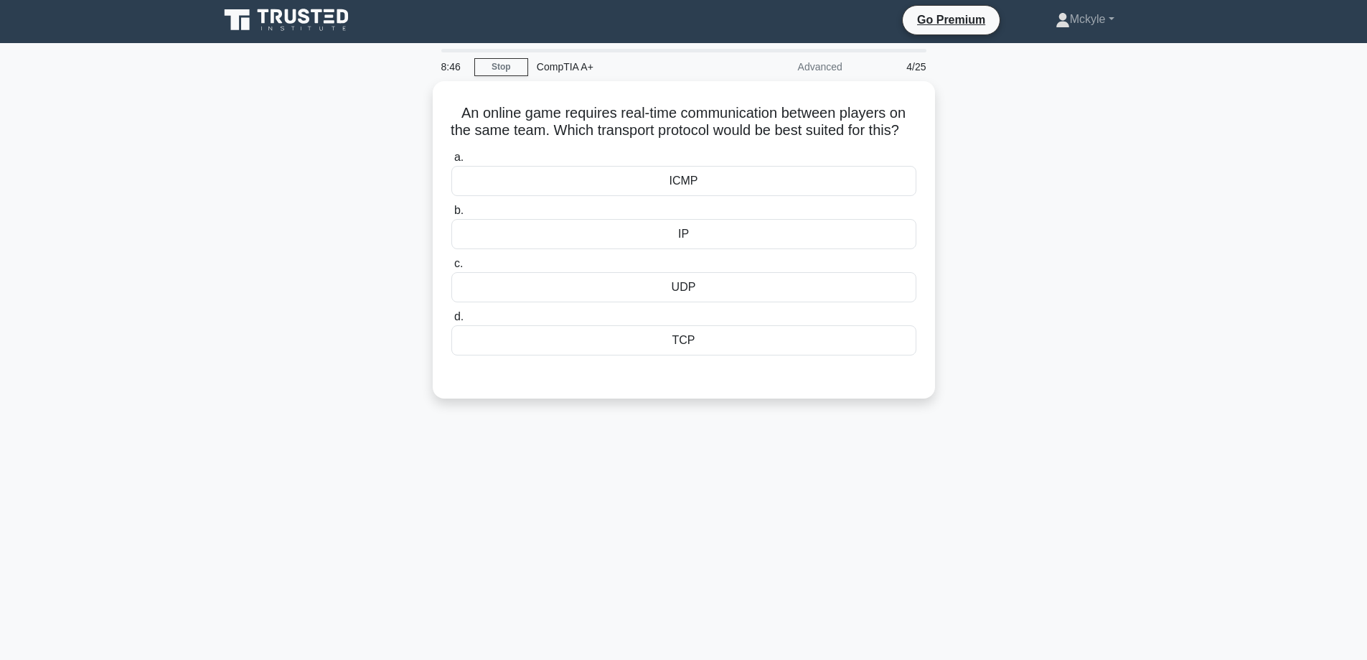
scroll to position [0, 0]
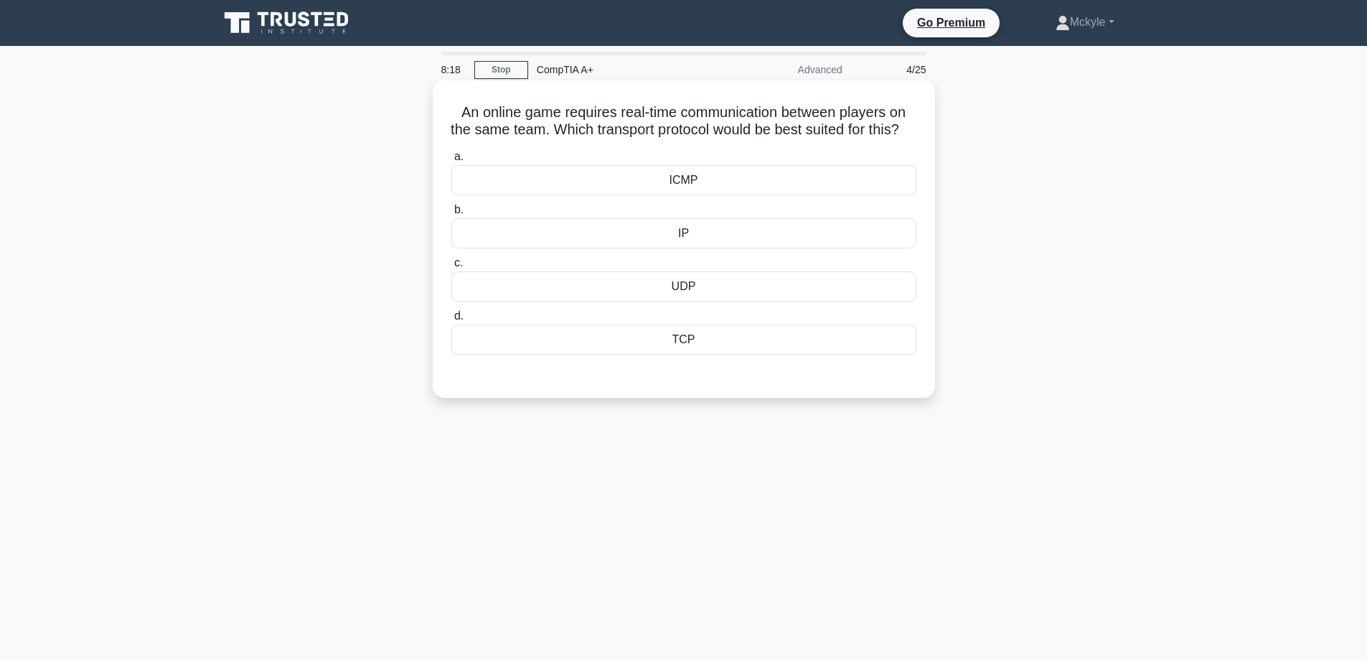
click at [746, 195] on div "ICMP" at bounding box center [683, 180] width 465 height 30
click at [451, 162] on input "a. ICMP" at bounding box center [451, 156] width 0 height 9
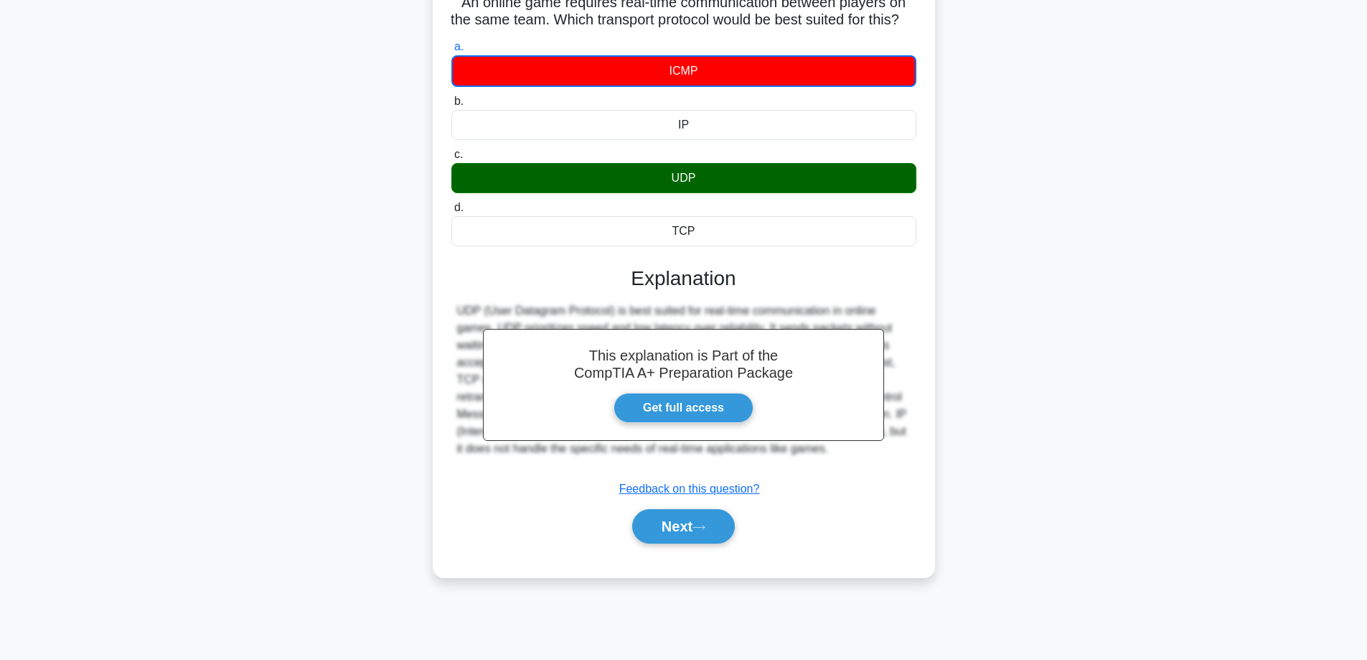
scroll to position [116, 0]
